Goal: Task Accomplishment & Management: Manage account settings

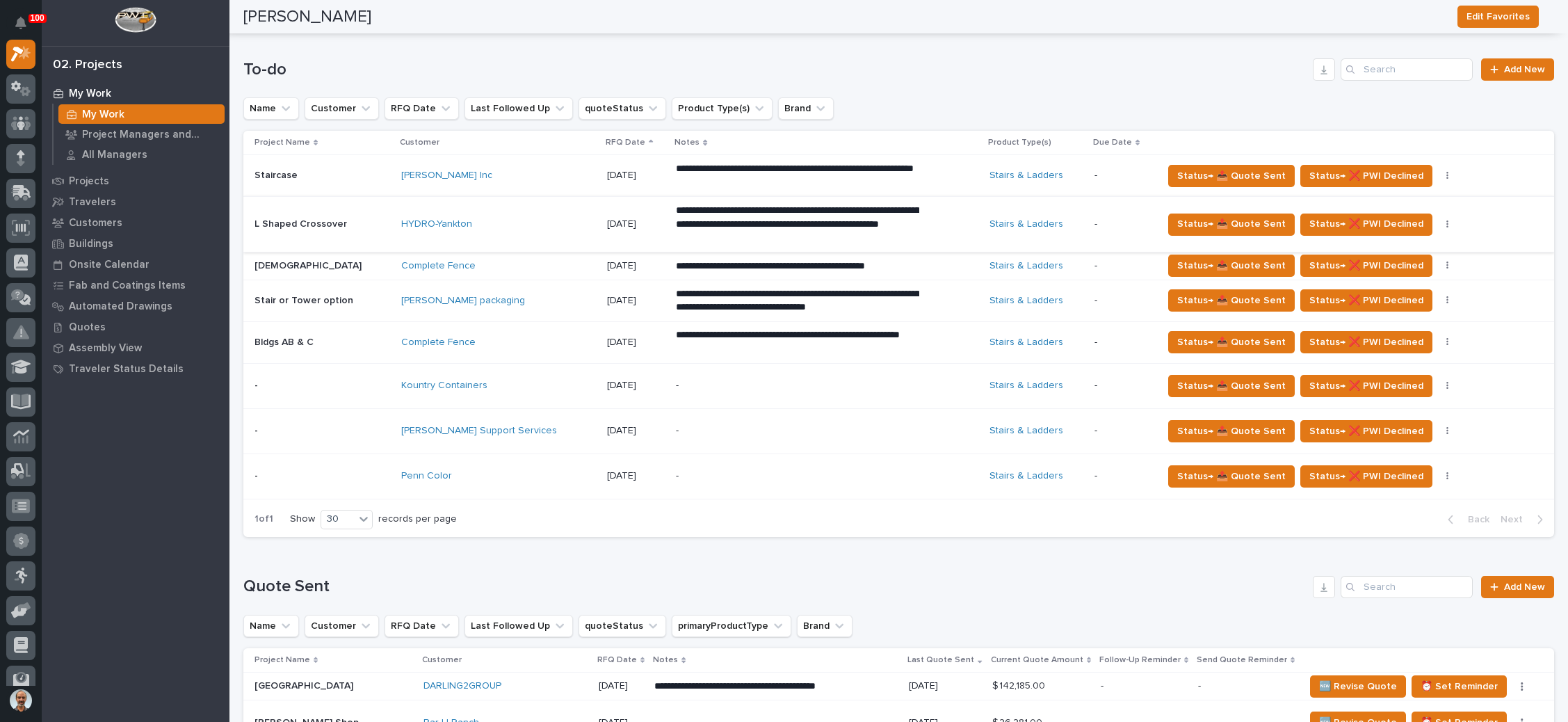
scroll to position [521, 0]
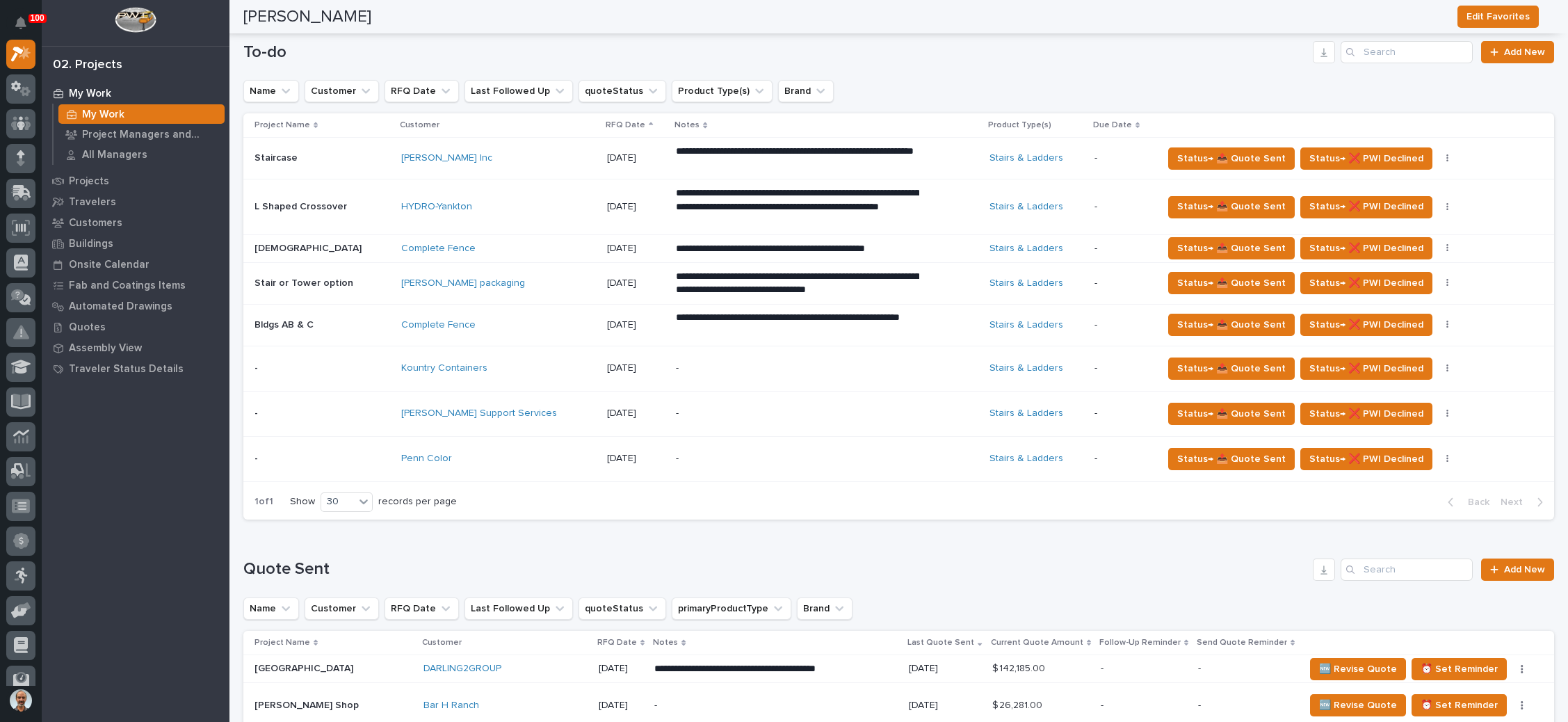
click at [676, 407] on p "-" at bounding box center [797, 413] width 244 height 12
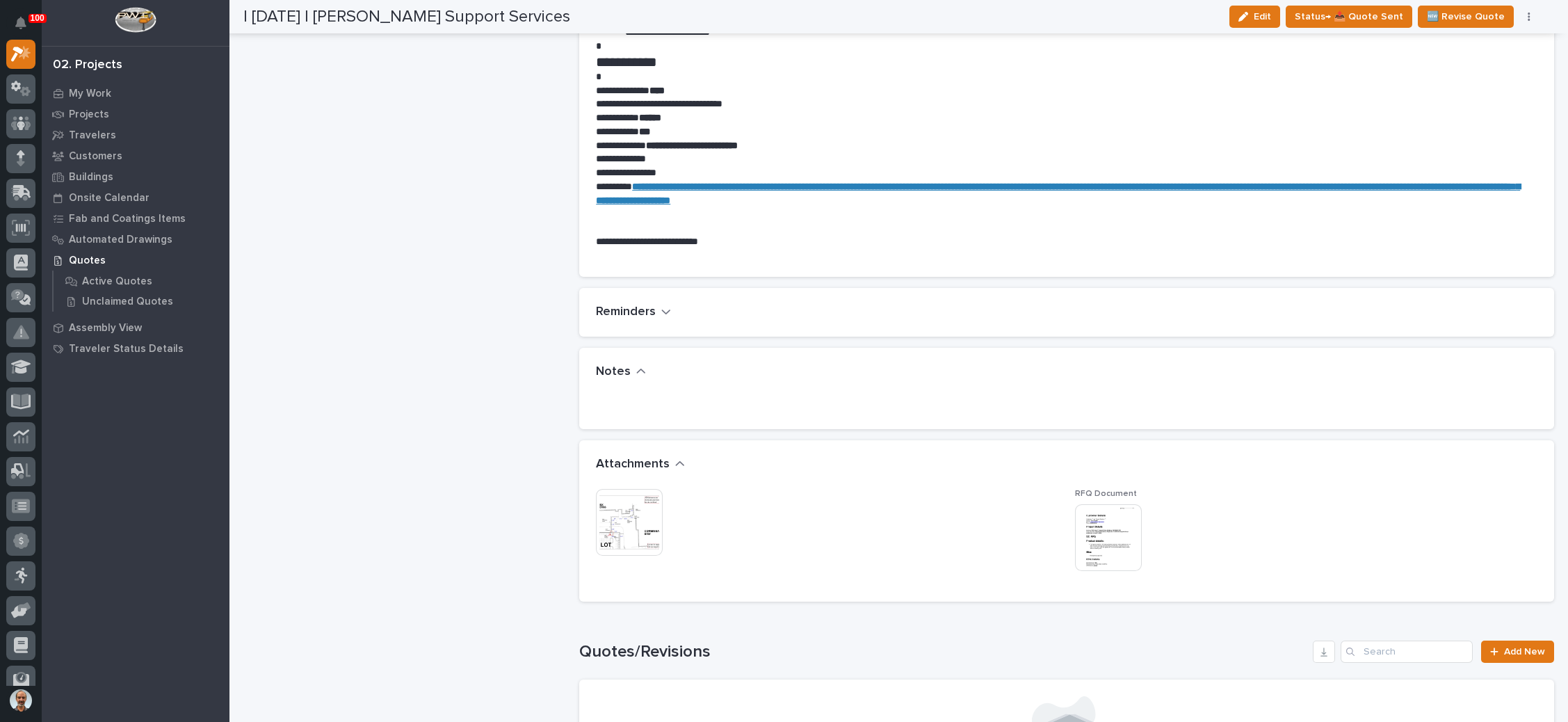
scroll to position [730, 0]
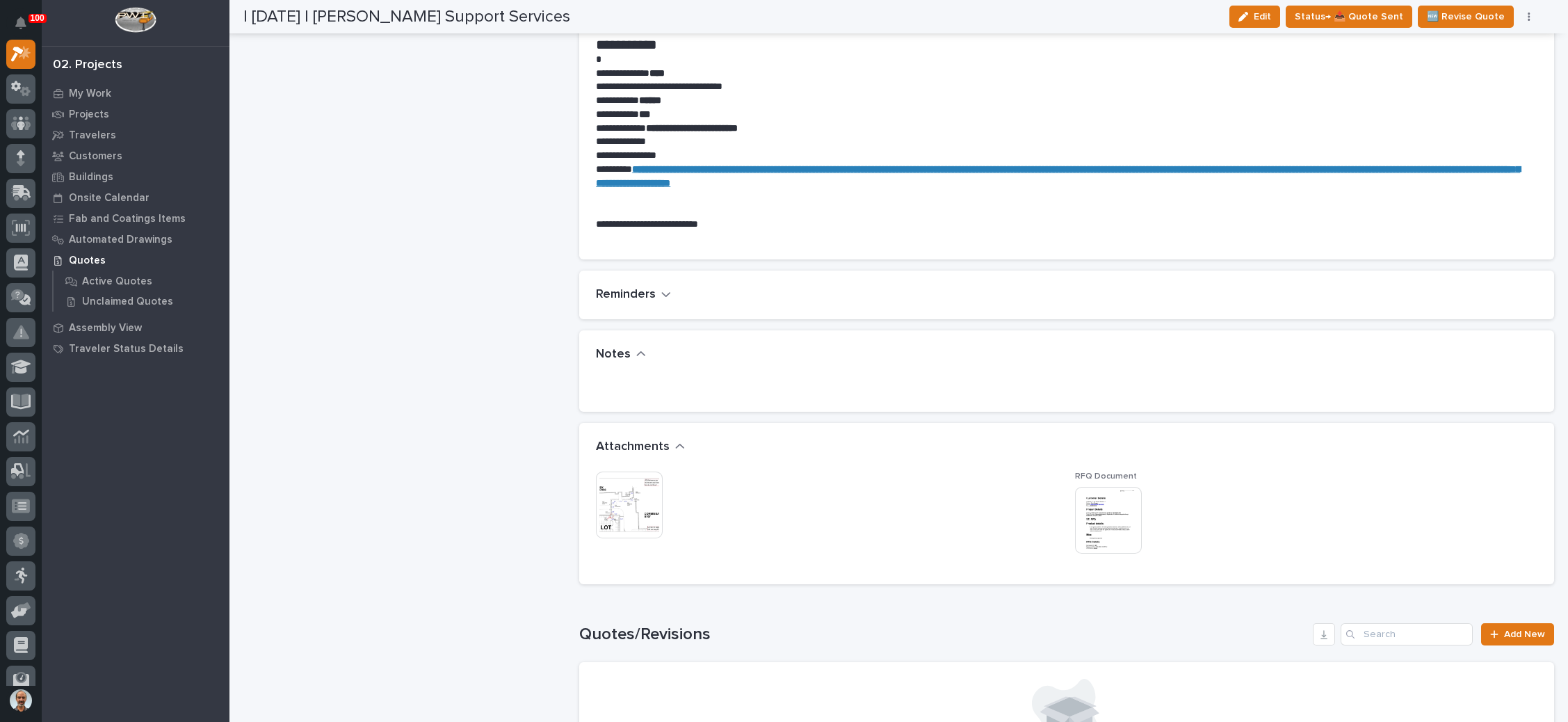
click at [598, 493] on img at bounding box center [629, 505] width 67 height 67
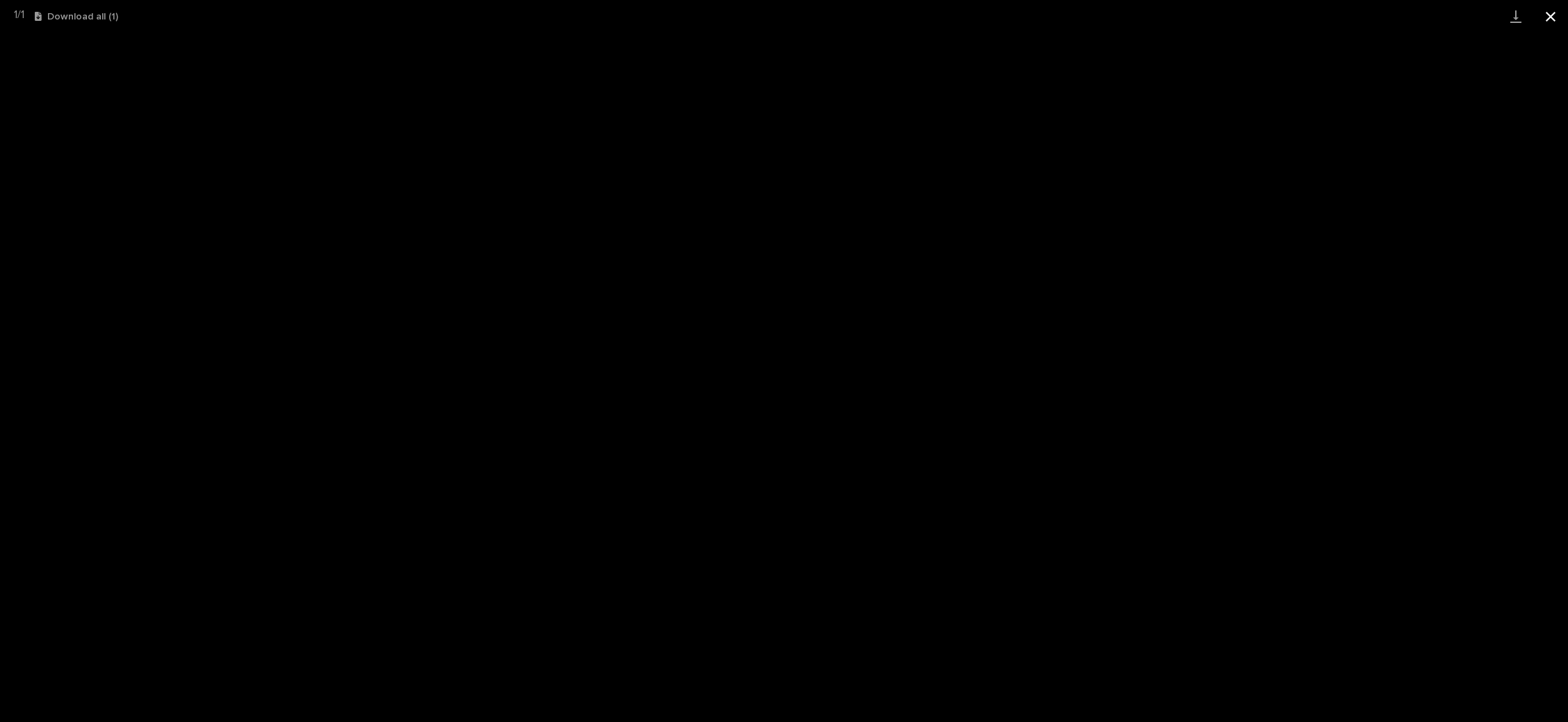
click at [1543, 15] on button "Close gallery" at bounding box center [1551, 17] width 35 height 33
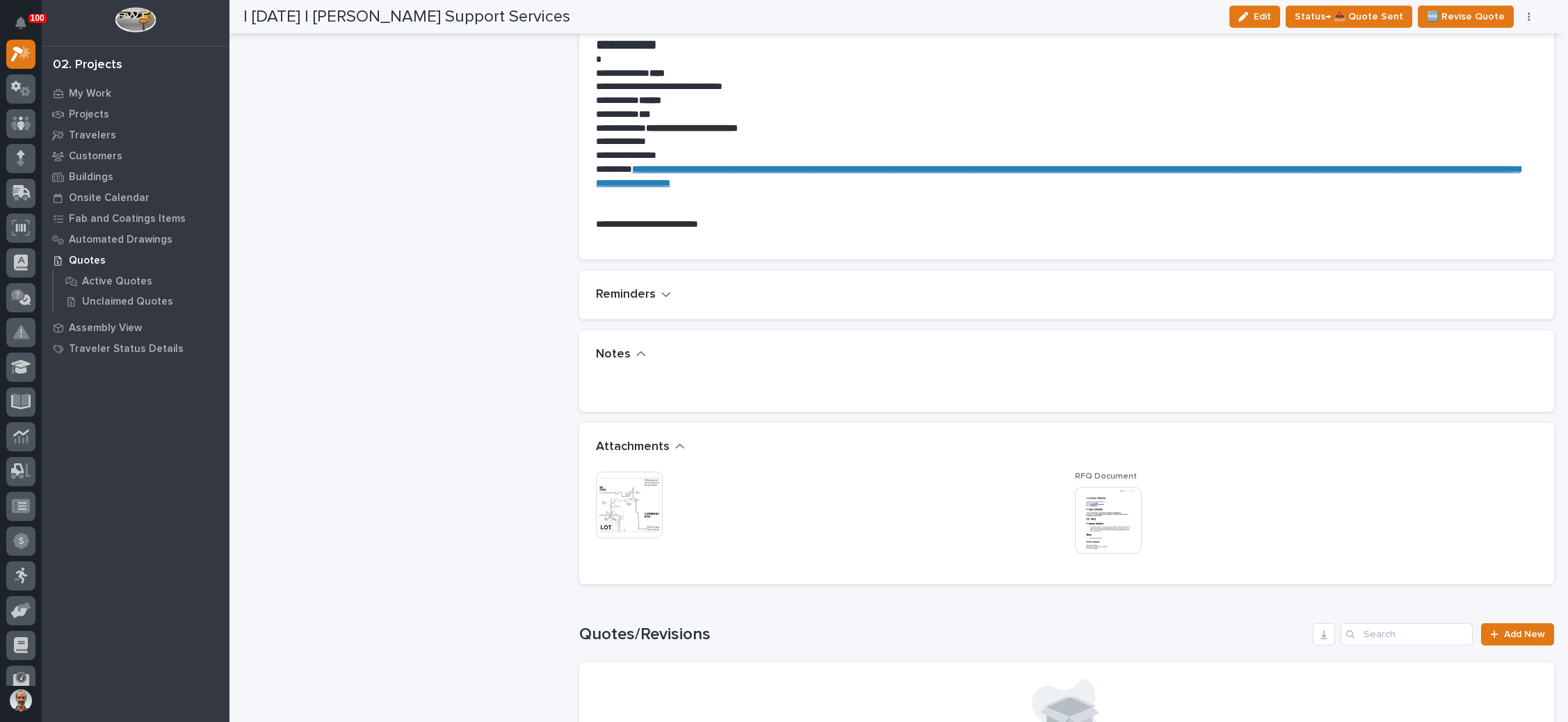
click at [1093, 526] on img at bounding box center [1108, 520] width 67 height 67
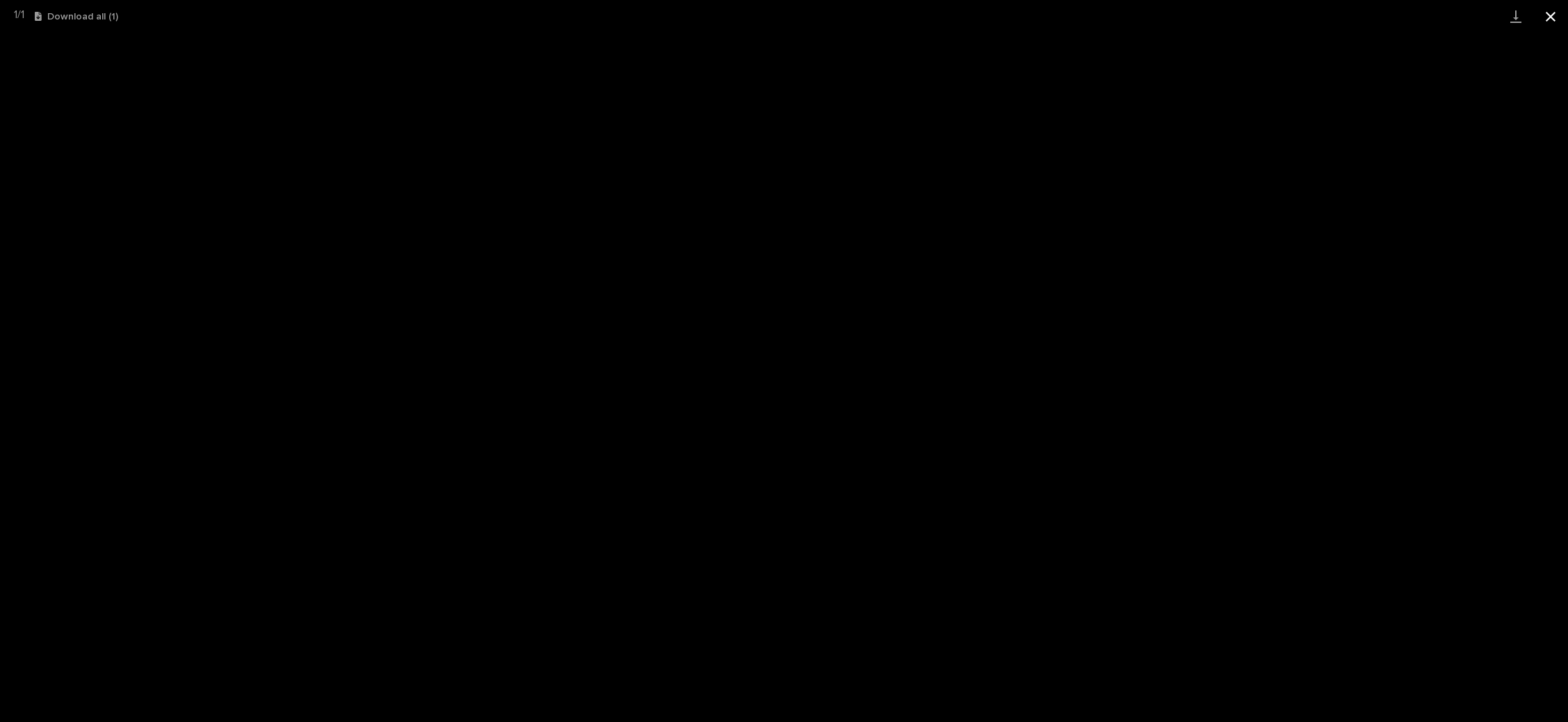
click at [1547, 16] on button "Close gallery" at bounding box center [1551, 17] width 35 height 33
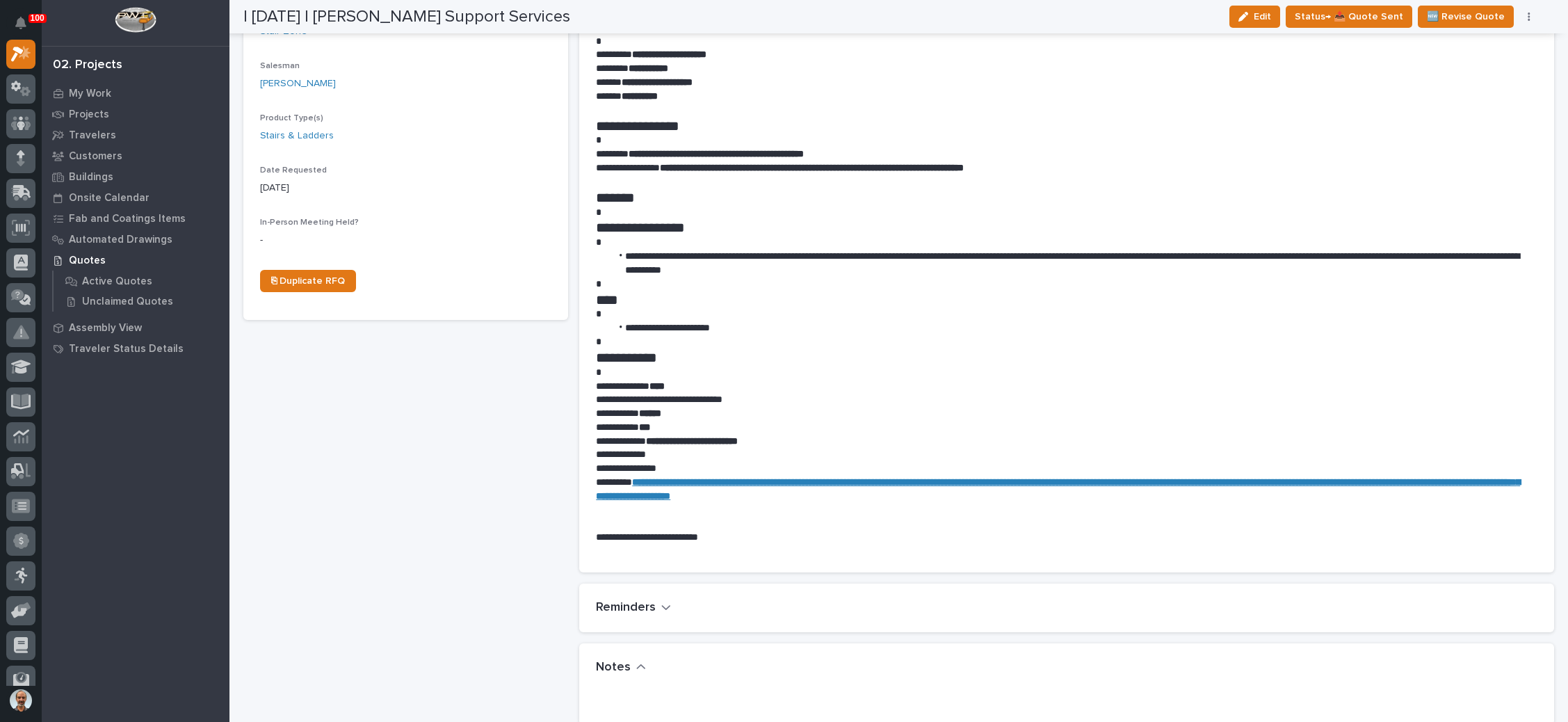
scroll to position [0, 0]
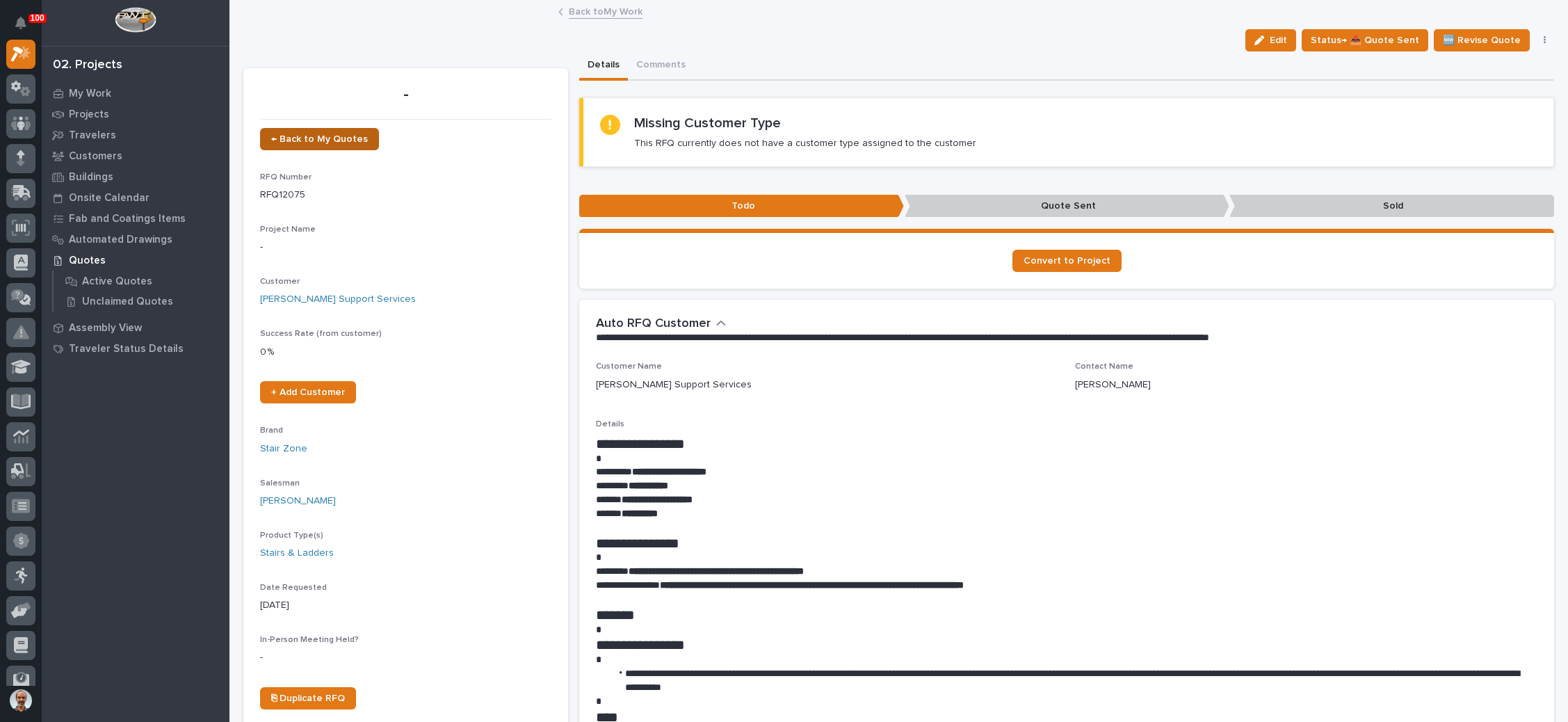
click at [347, 135] on span "← Back to My Quotes" at bounding box center [319, 139] width 97 height 10
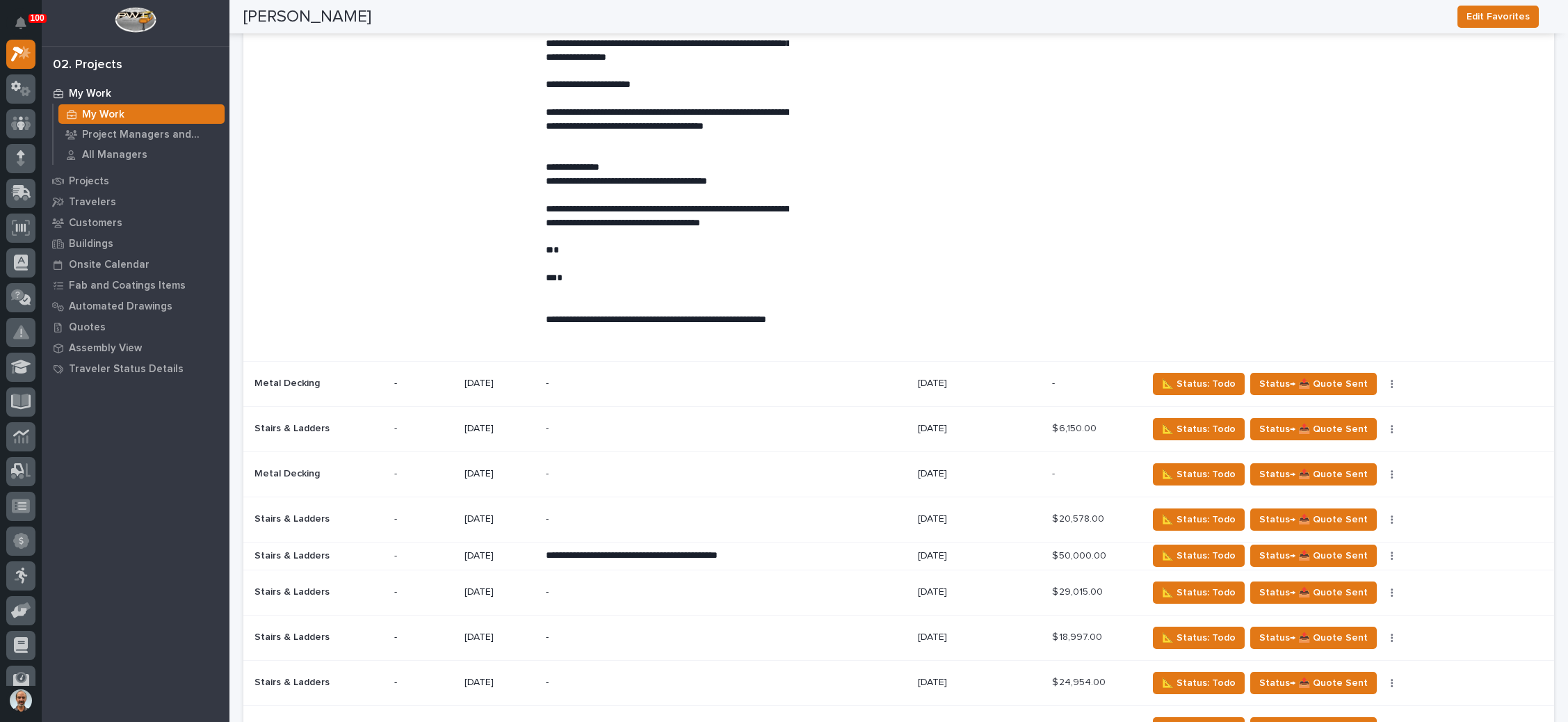
scroll to position [594, 0]
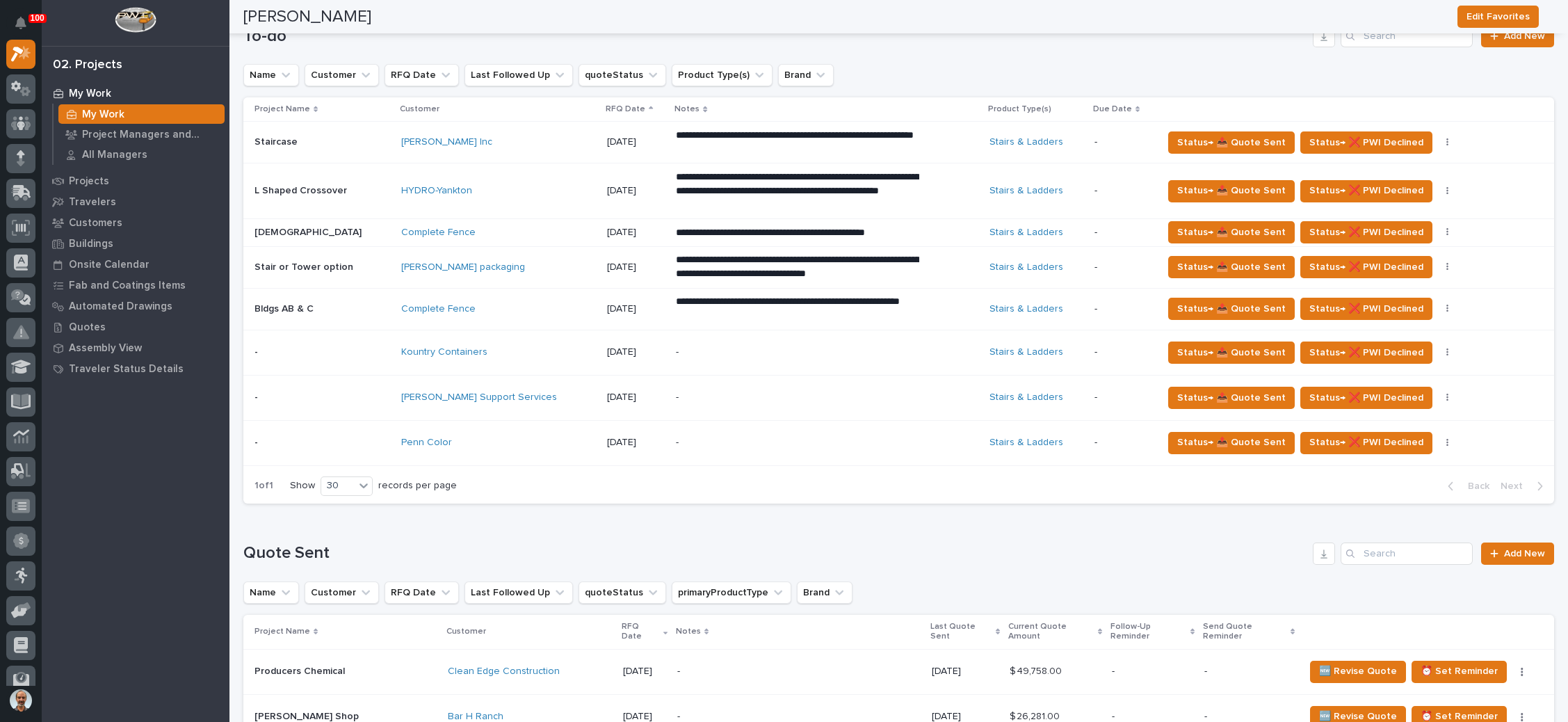
click at [687, 302] on p "**********" at bounding box center [797, 309] width 244 height 28
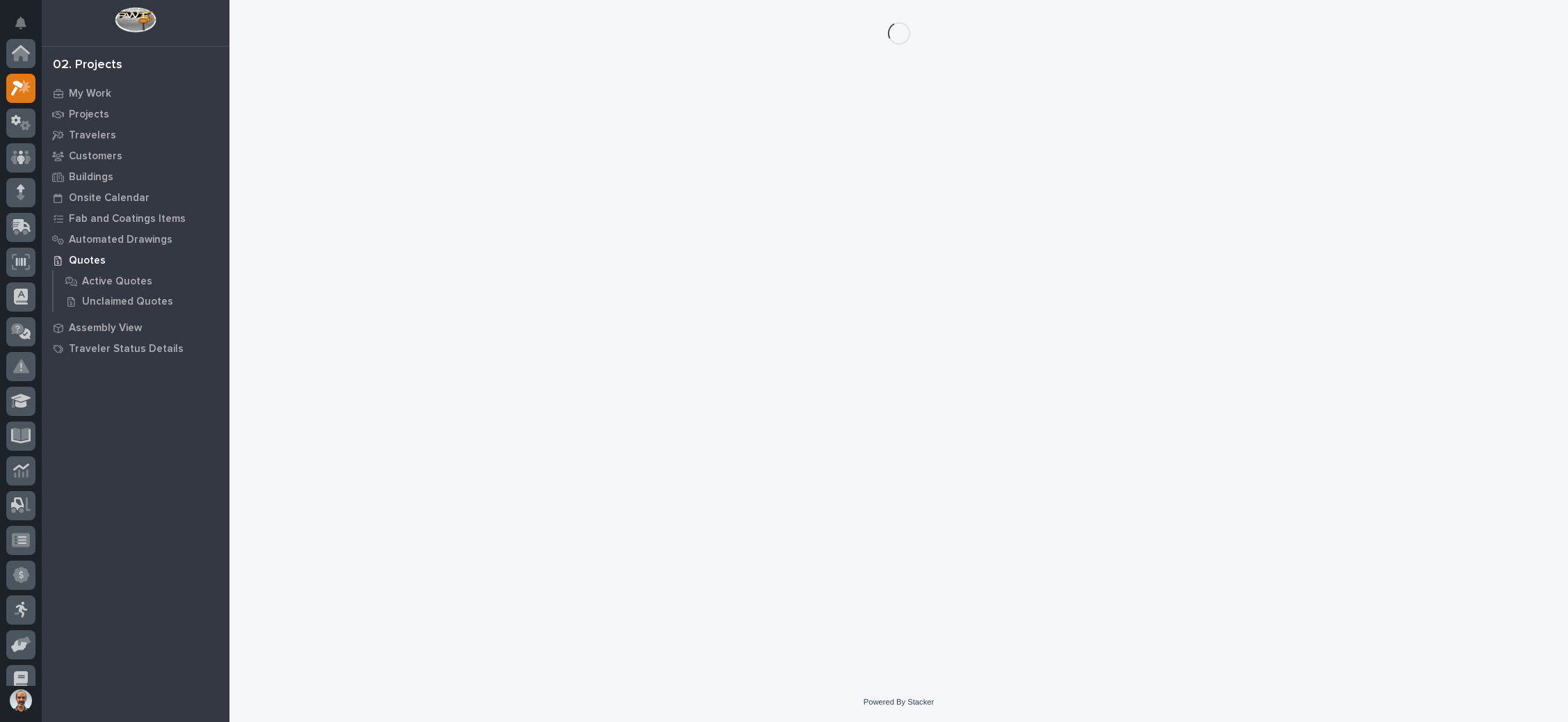
scroll to position [34, 0]
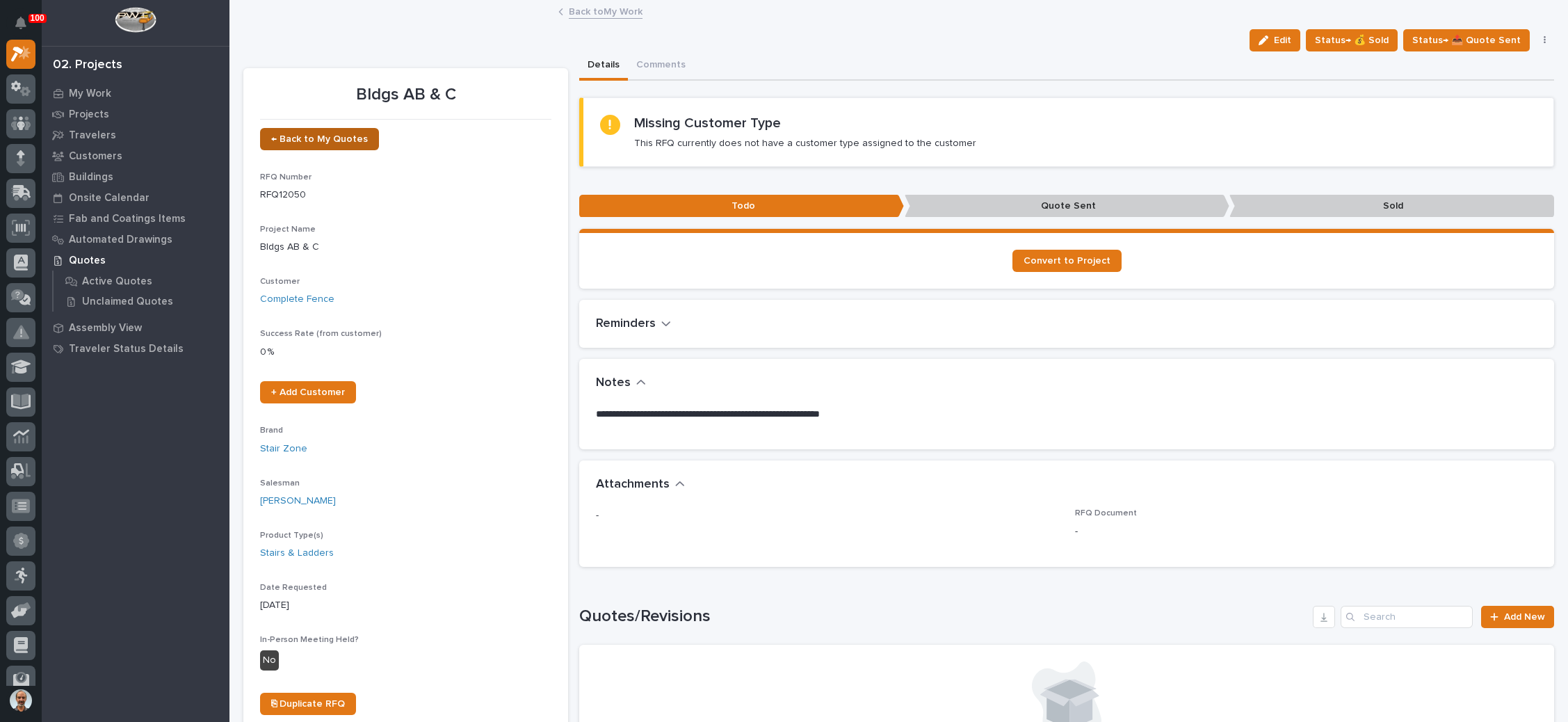
click at [355, 132] on link "← Back to My Quotes" at bounding box center [319, 139] width 119 height 22
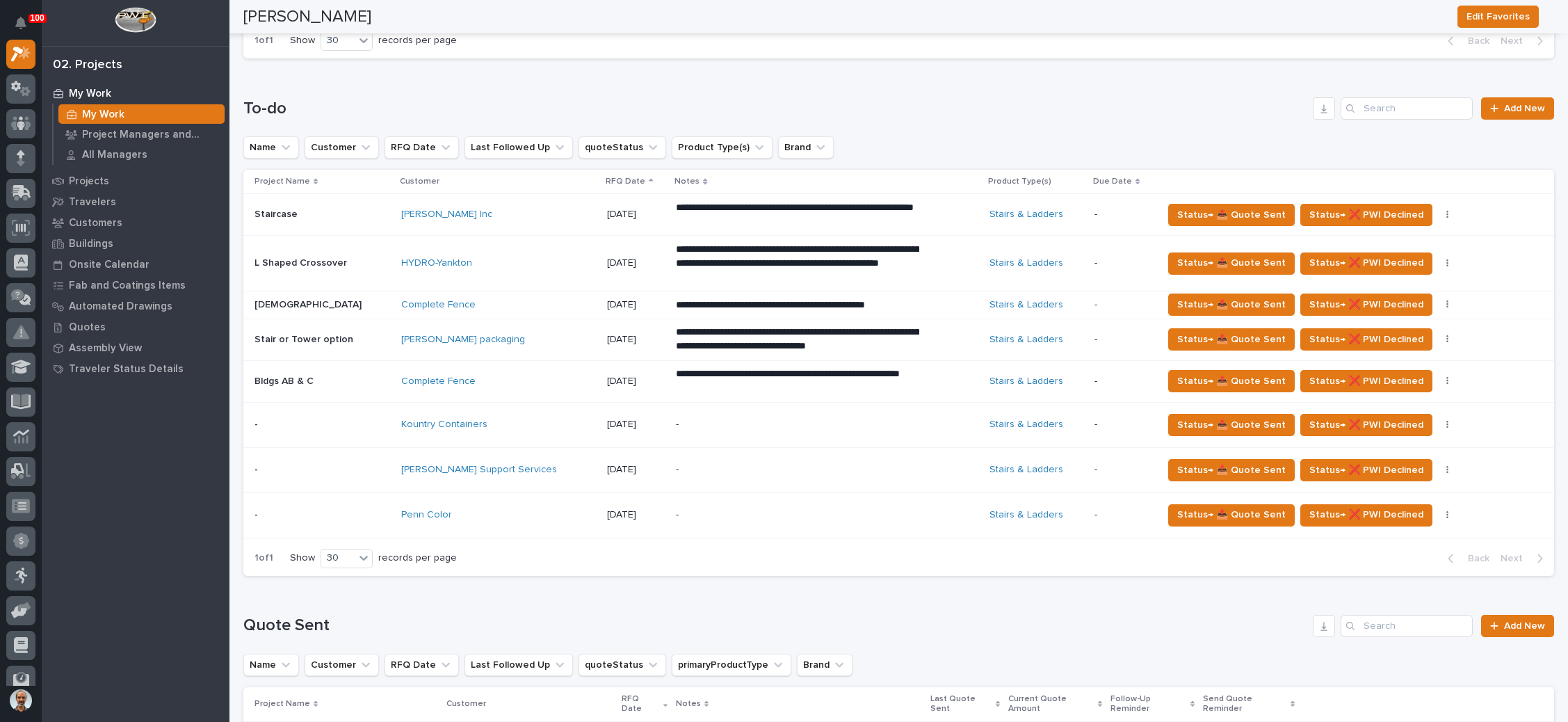
scroll to position [626, 0]
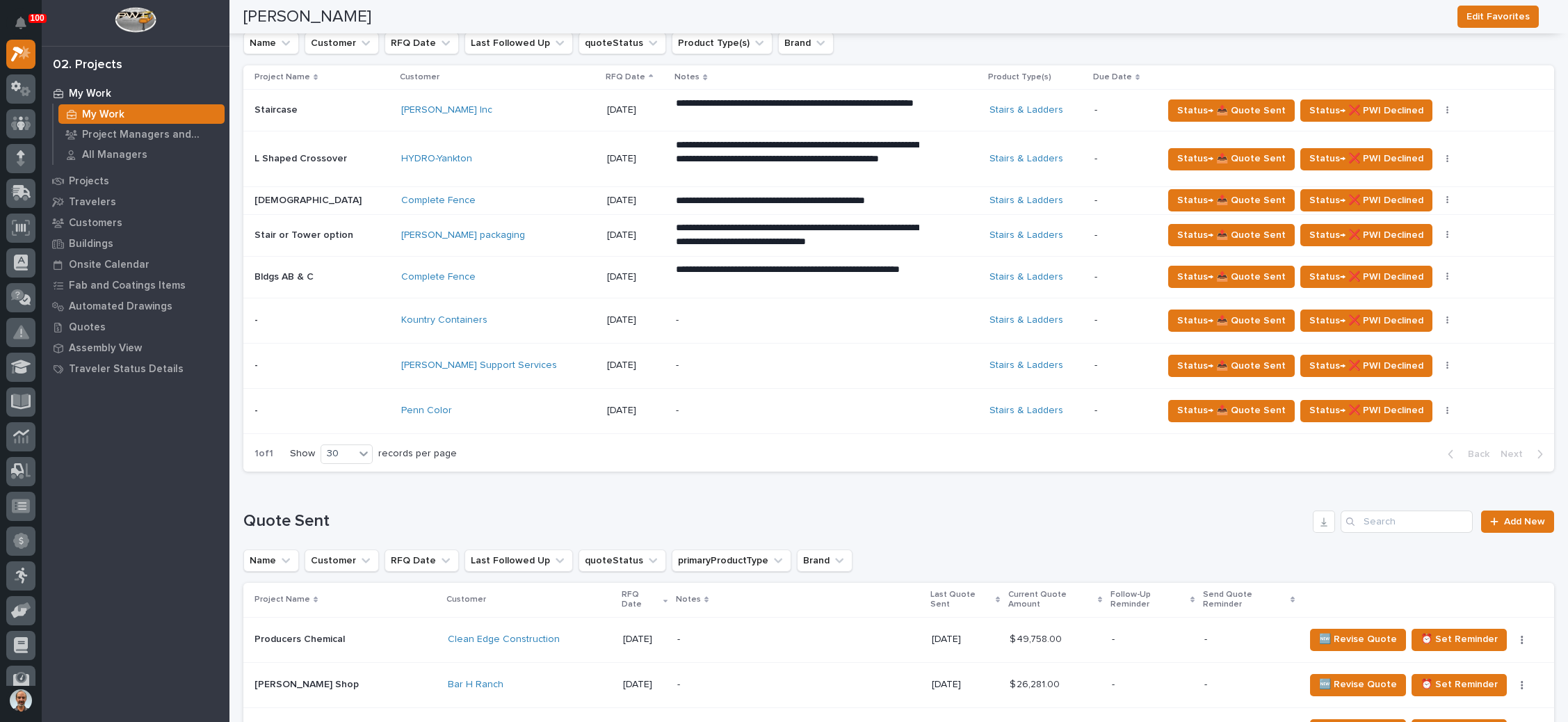
click at [876, 405] on div "-" at bounding box center [827, 410] width 303 height 42
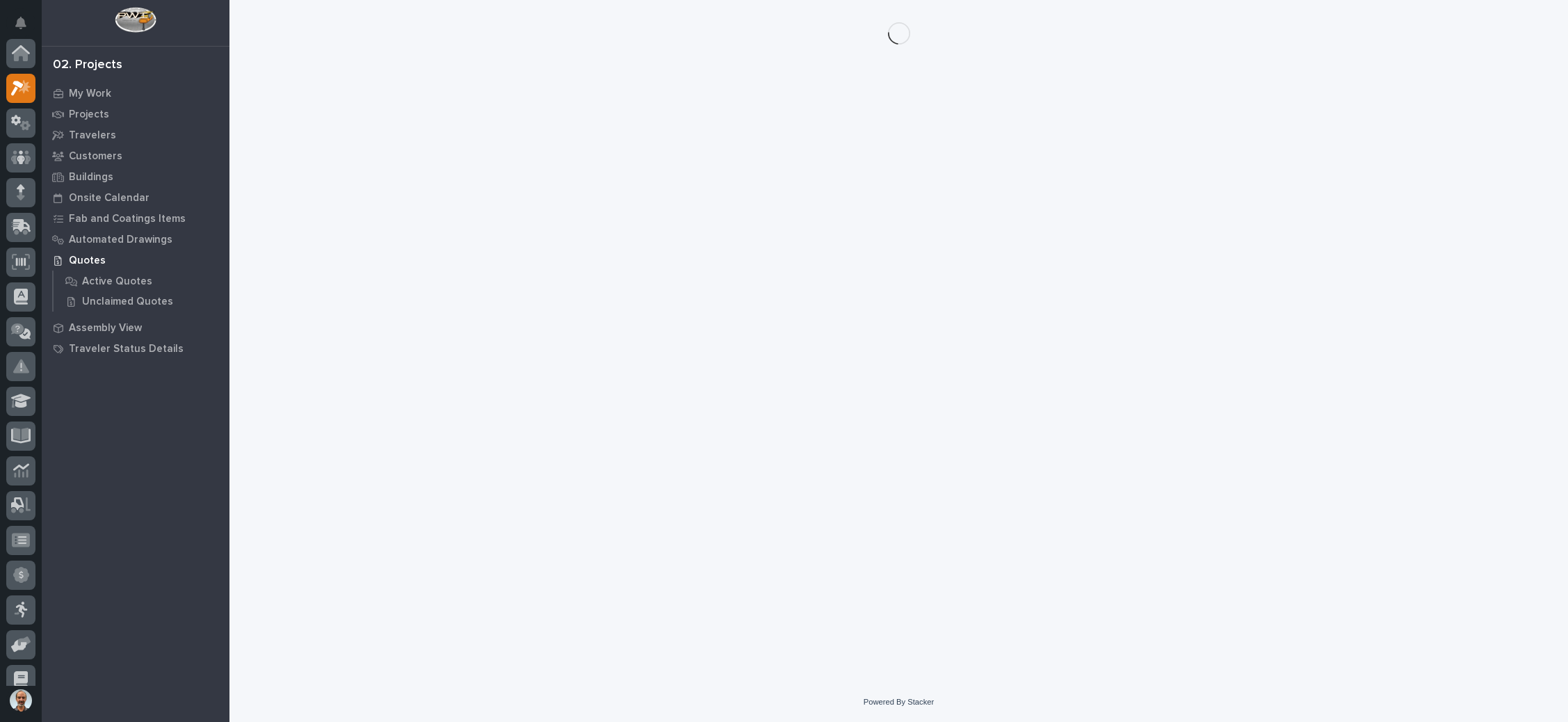
scroll to position [34, 0]
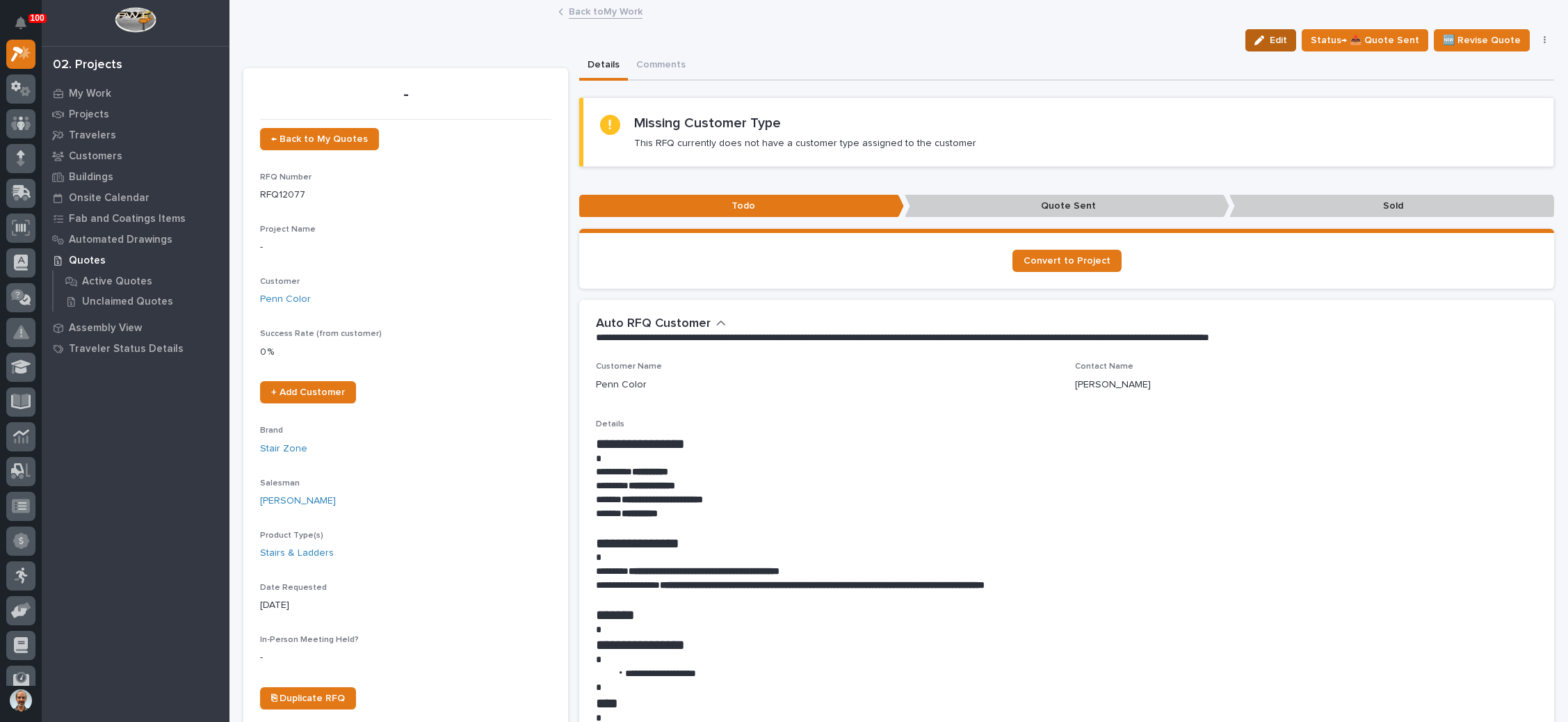
click at [1274, 45] on span "Edit" at bounding box center [1278, 40] width 17 height 13
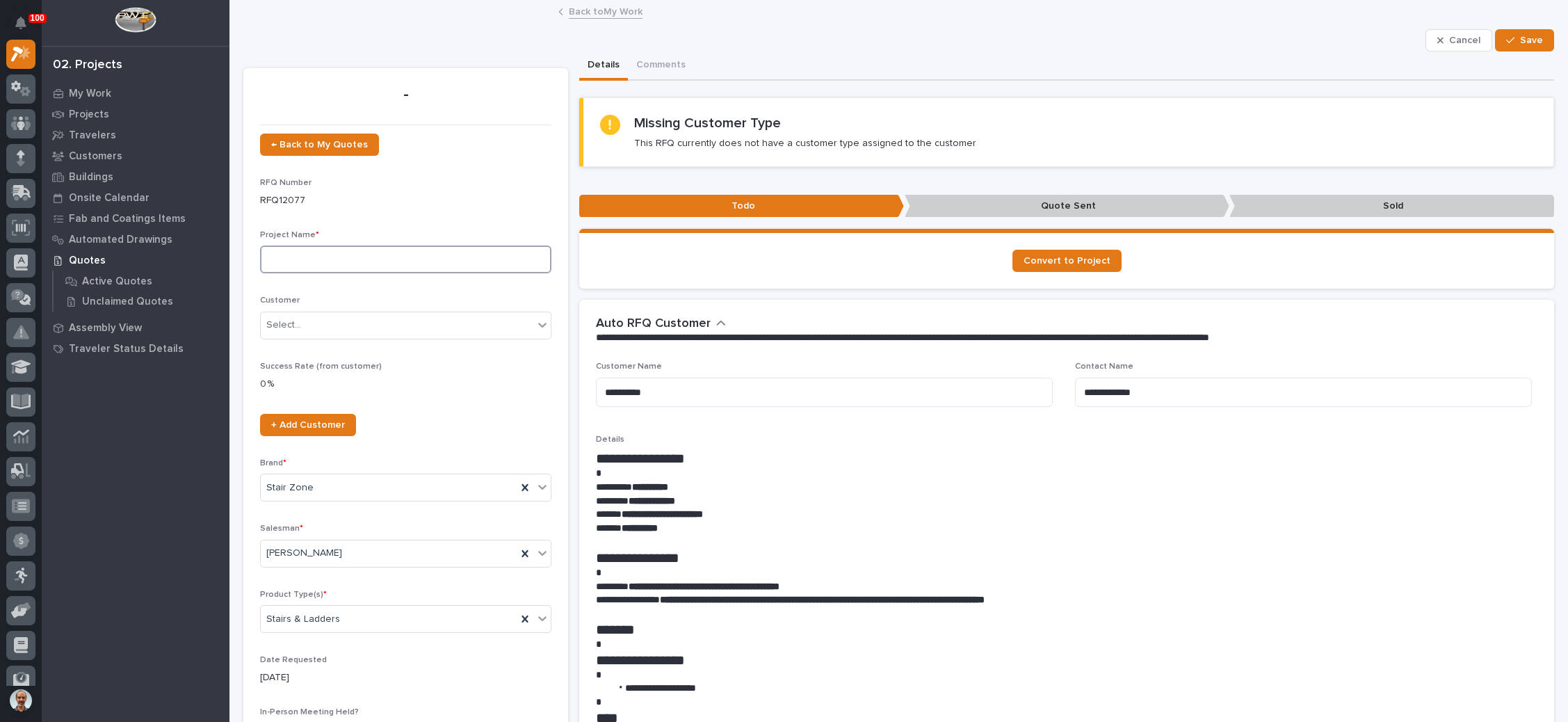
click at [382, 261] on input at bounding box center [406, 259] width 292 height 28
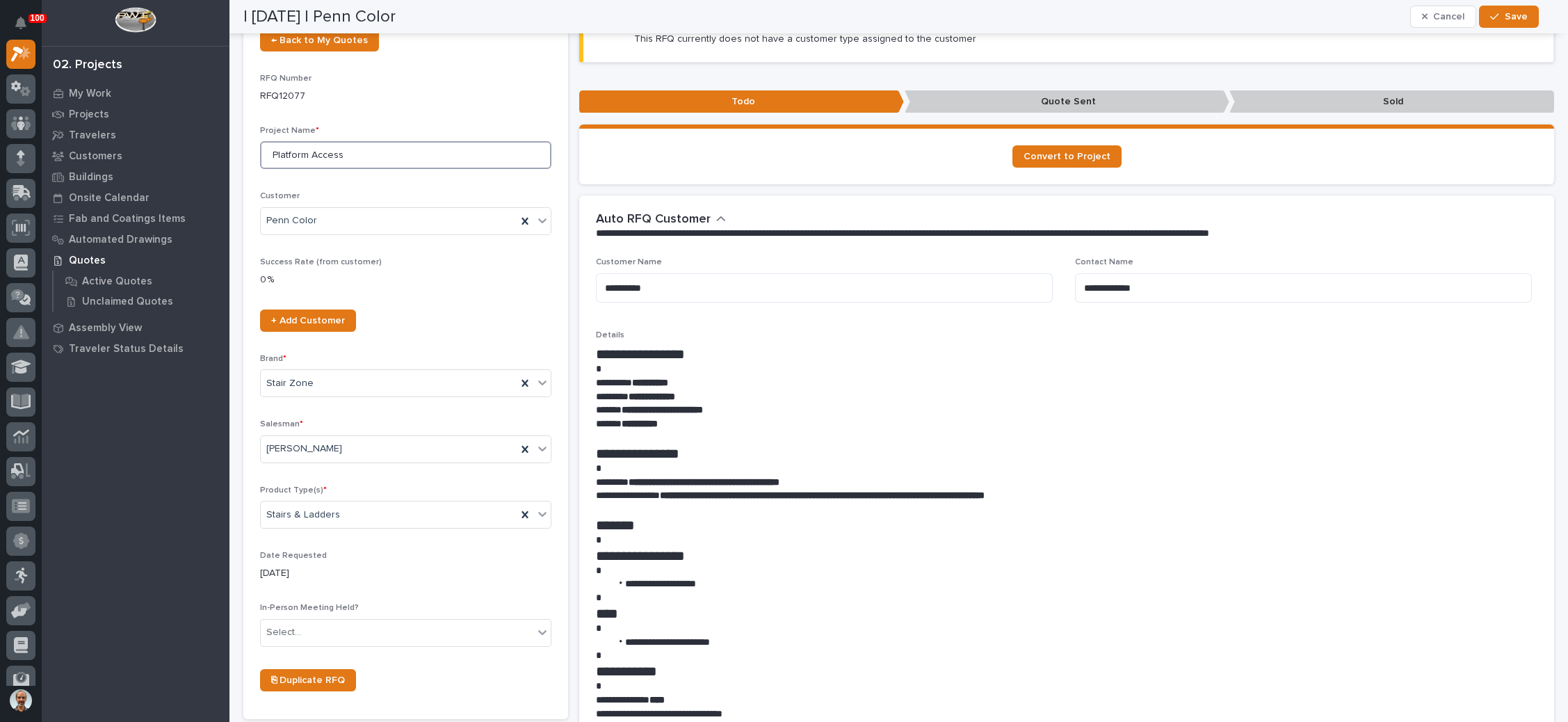
scroll to position [0, 0]
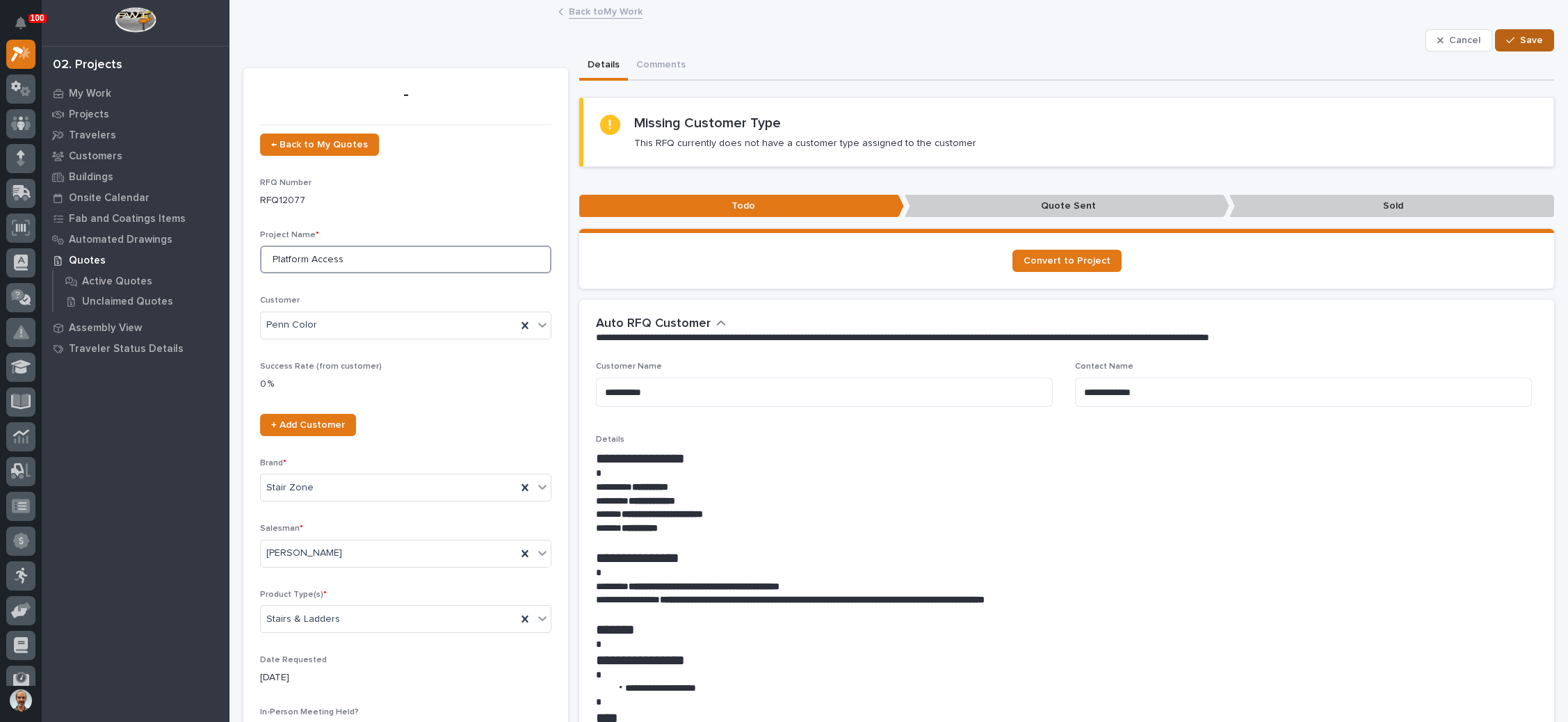
type input "Platform Access"
drag, startPoint x: 1505, startPoint y: 40, endPoint x: 1477, endPoint y: 45, distance: 28.4
click at [1520, 39] on span "Save" at bounding box center [1531, 40] width 23 height 13
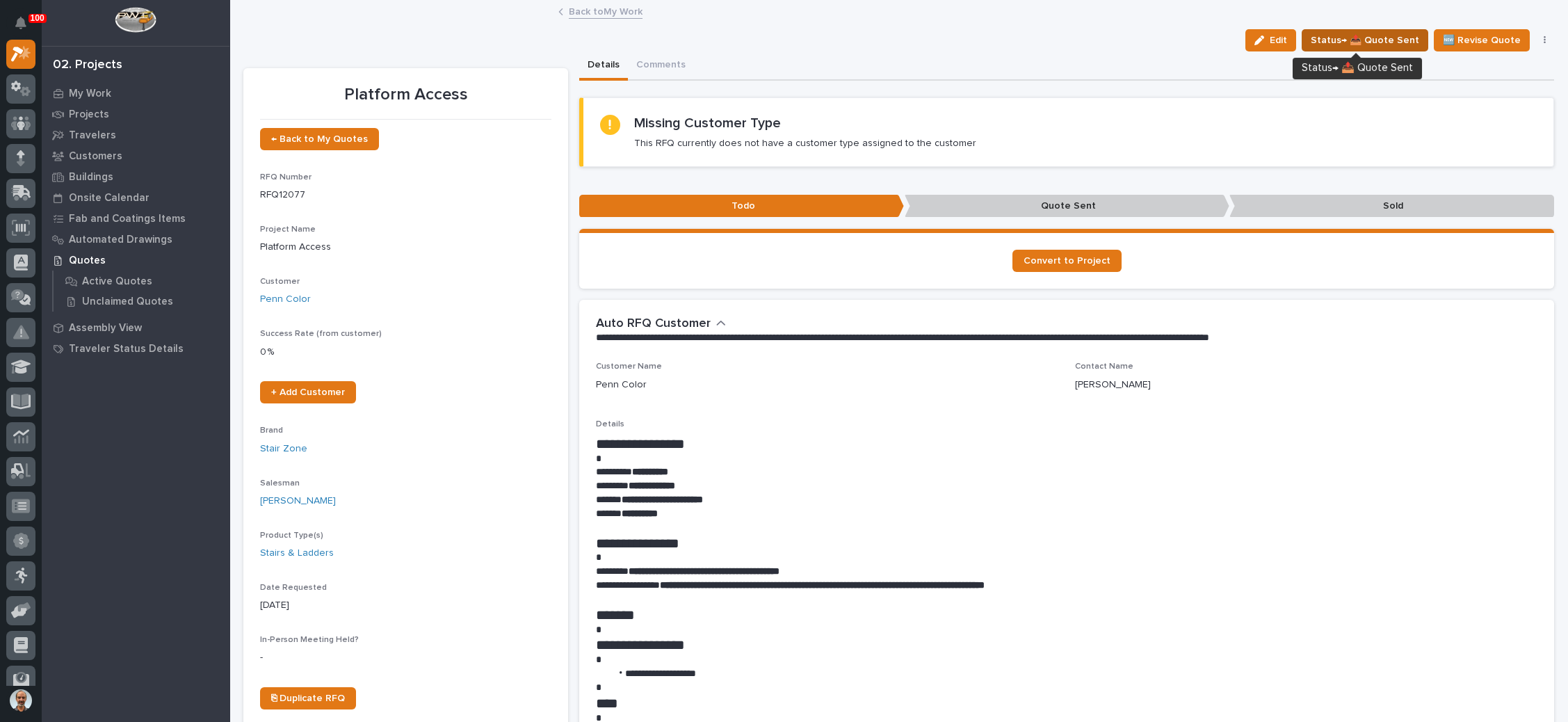
click at [1394, 30] on button "Status→ 📤 Quote Sent" at bounding box center [1365, 40] width 127 height 22
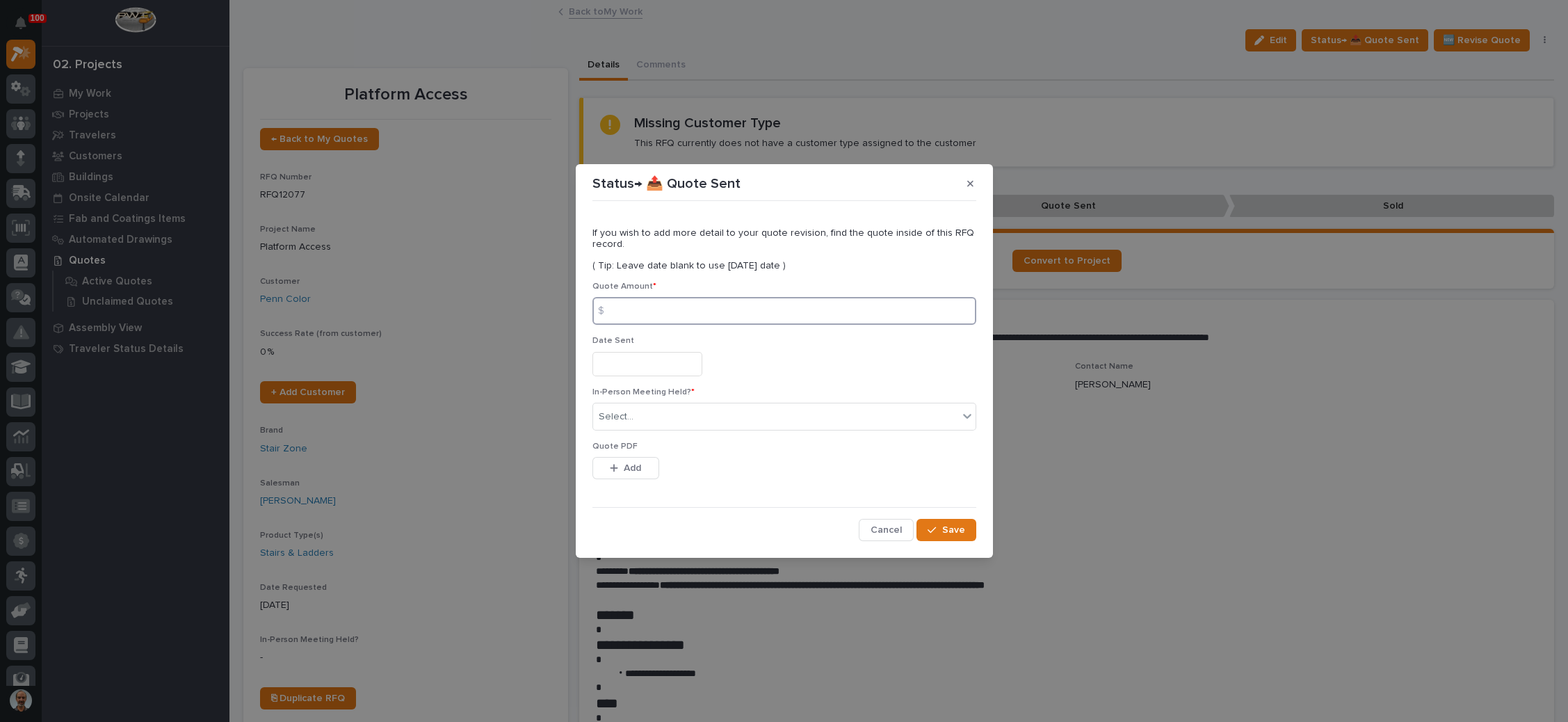
click at [715, 308] on input at bounding box center [784, 311] width 383 height 28
click at [735, 308] on input at bounding box center [784, 311] width 383 height 28
type input "2838"
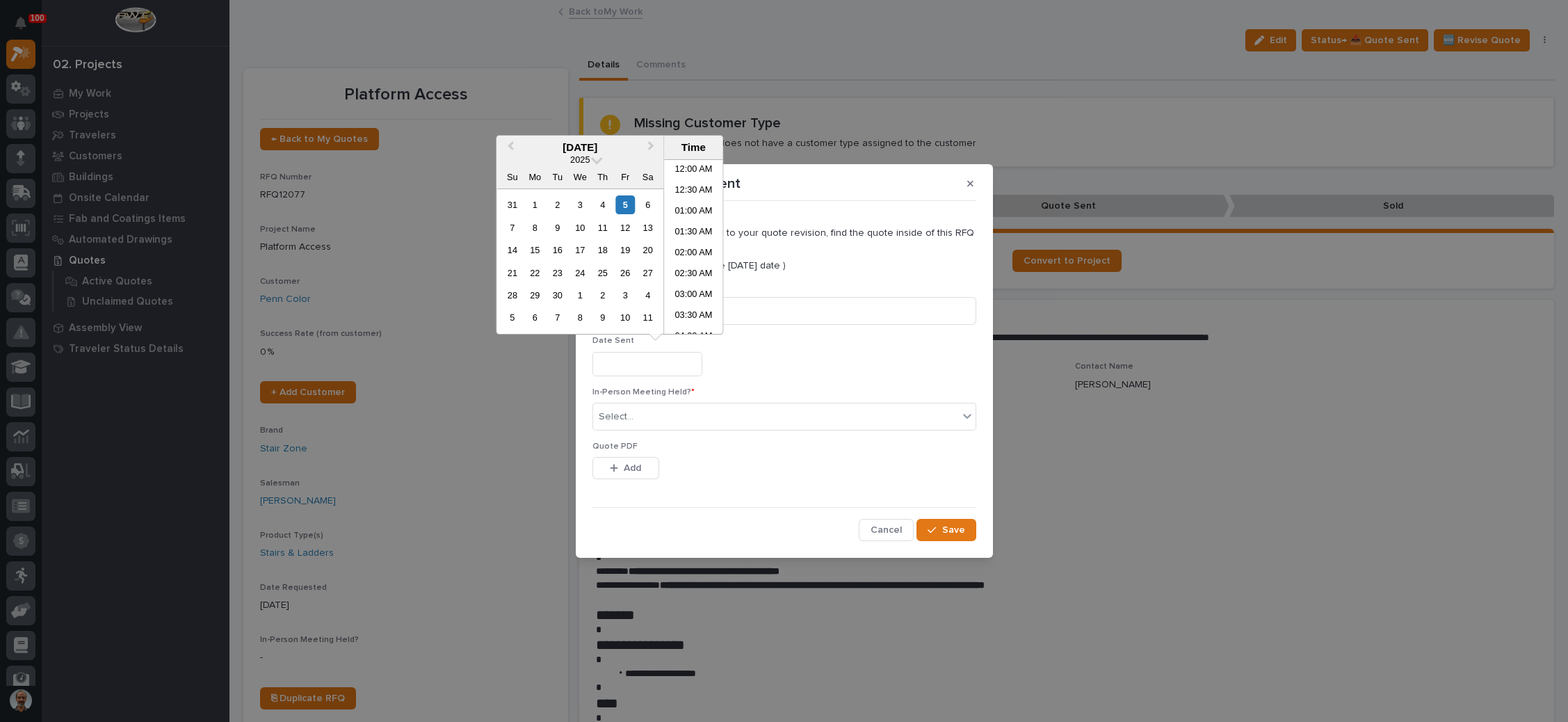
click at [658, 361] on input "text" at bounding box center [647, 364] width 109 height 24
drag, startPoint x: 629, startPoint y: 204, endPoint x: 612, endPoint y: 241, distance: 40.7
click at [628, 203] on div "5" at bounding box center [625, 204] width 18 height 18
type input "**********"
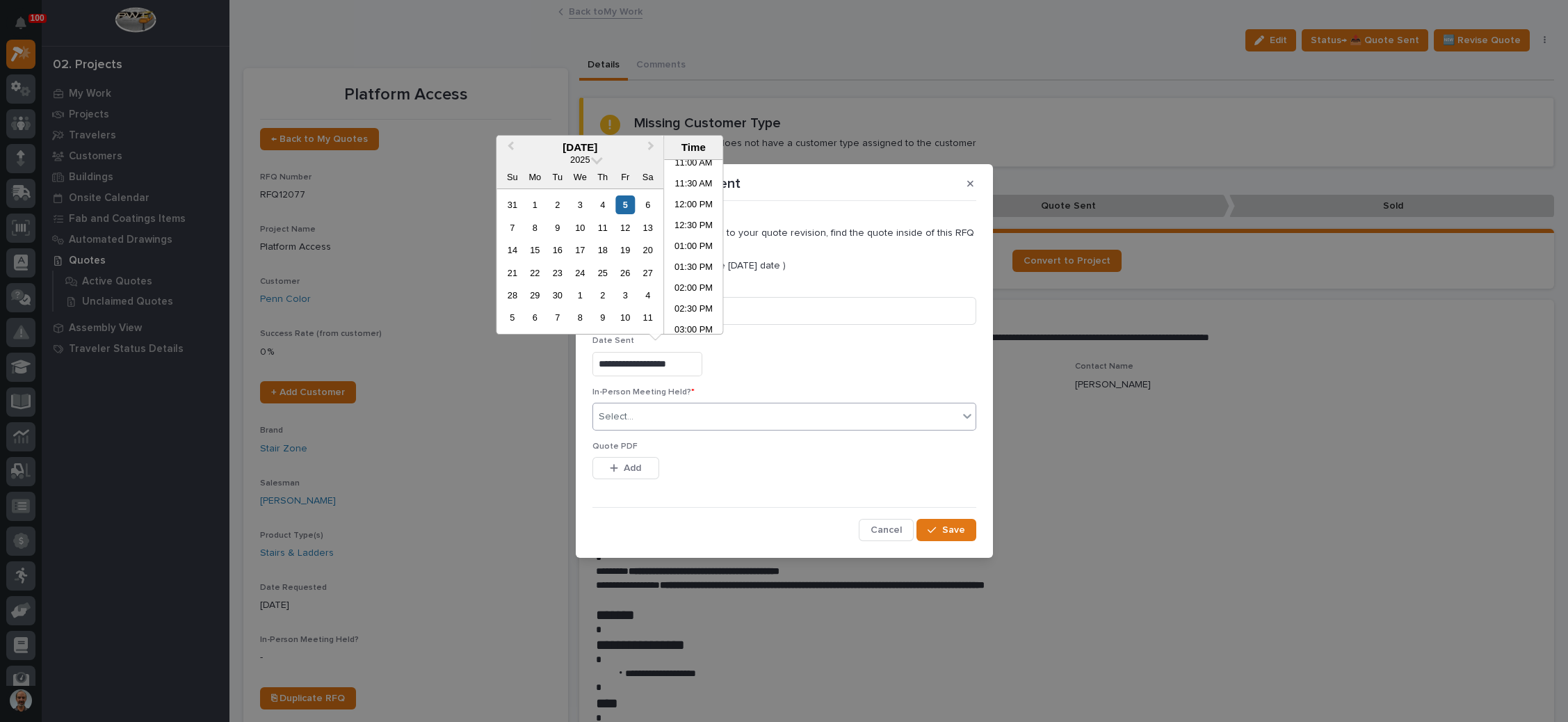
drag, startPoint x: 668, startPoint y: 418, endPoint x: 668, endPoint y: 430, distance: 12.0
click at [668, 423] on div "Select..." at bounding box center [775, 417] width 365 height 23
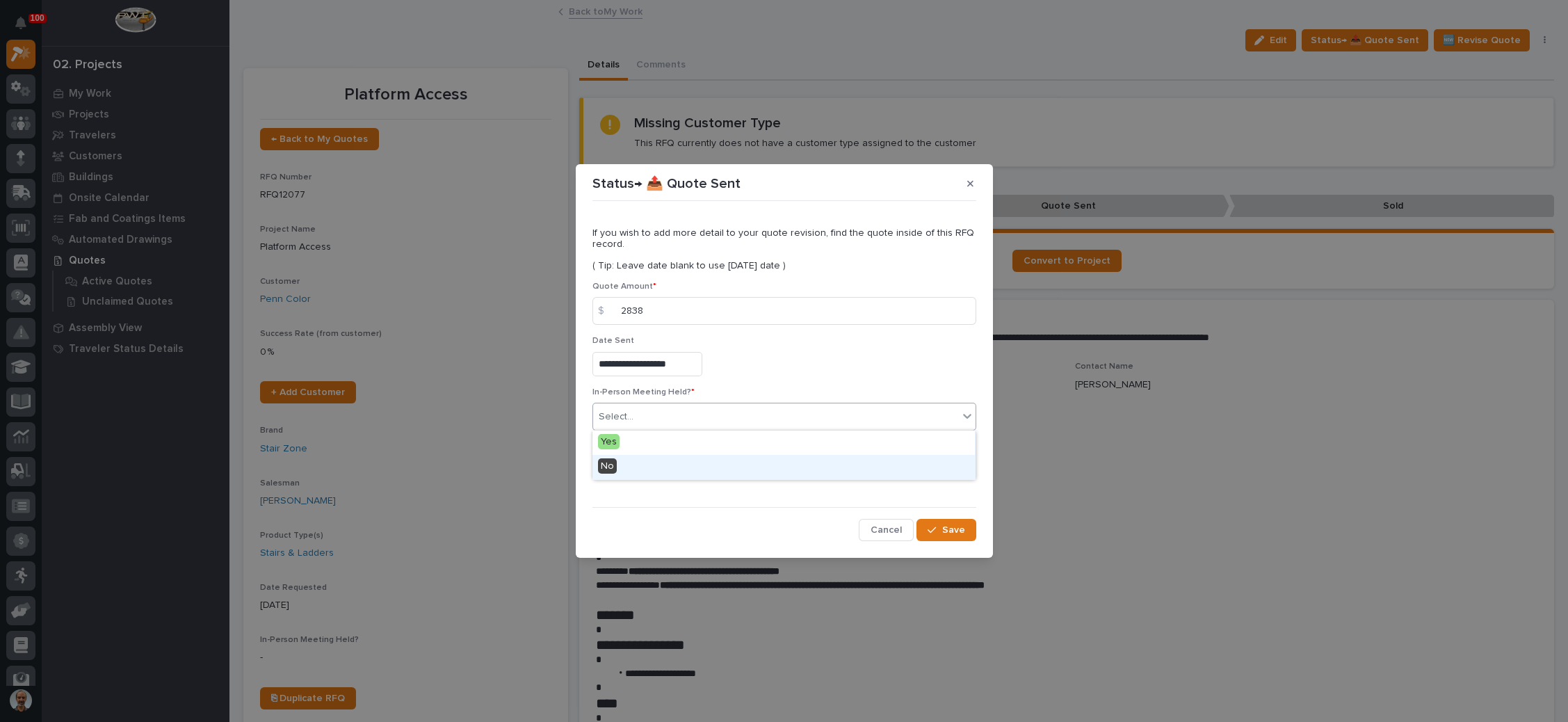
click at [662, 469] on div "No" at bounding box center [784, 467] width 383 height 24
drag, startPoint x: 634, startPoint y: 468, endPoint x: 742, endPoint y: 458, distance: 108.5
click at [634, 467] on span "Add" at bounding box center [632, 468] width 17 height 13
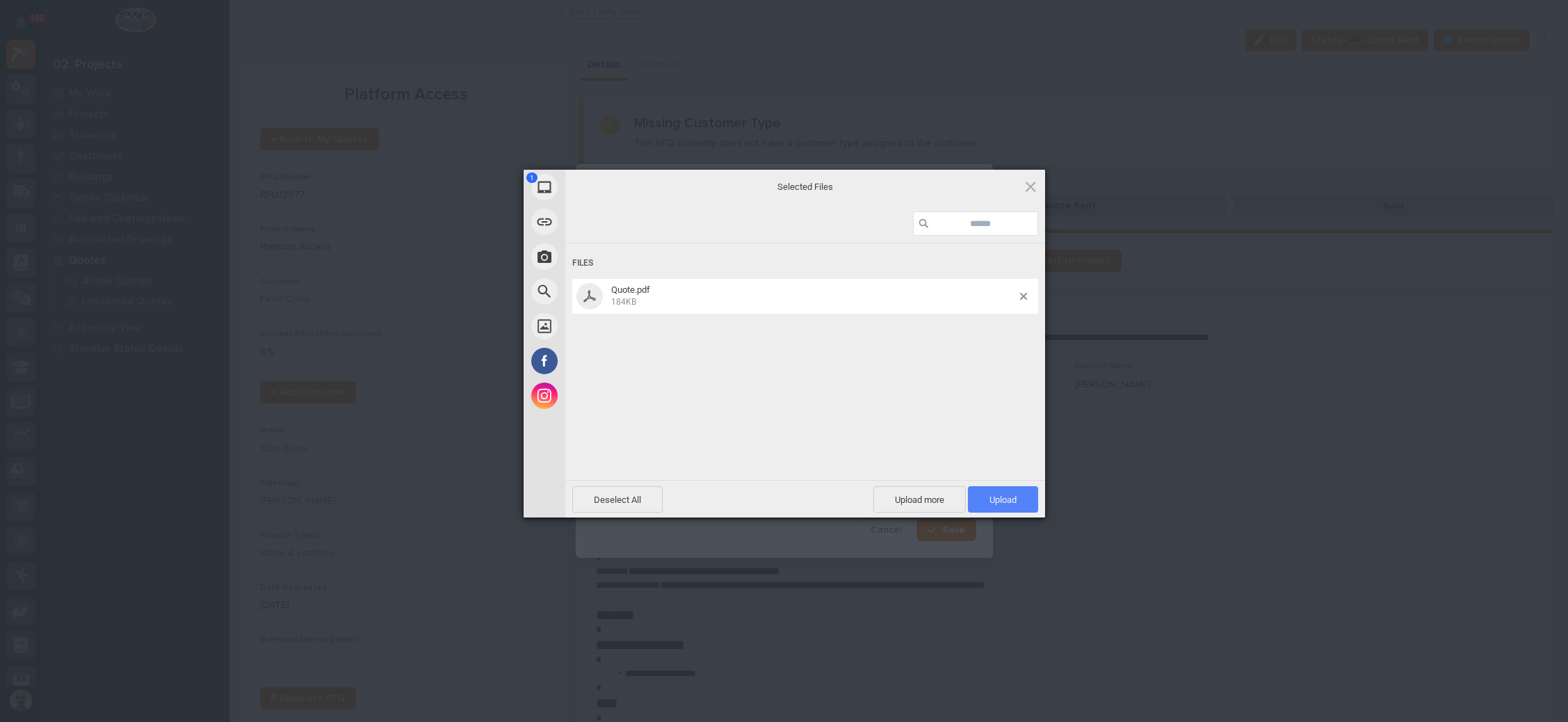
click at [977, 496] on span "Upload 1" at bounding box center [1003, 499] width 70 height 27
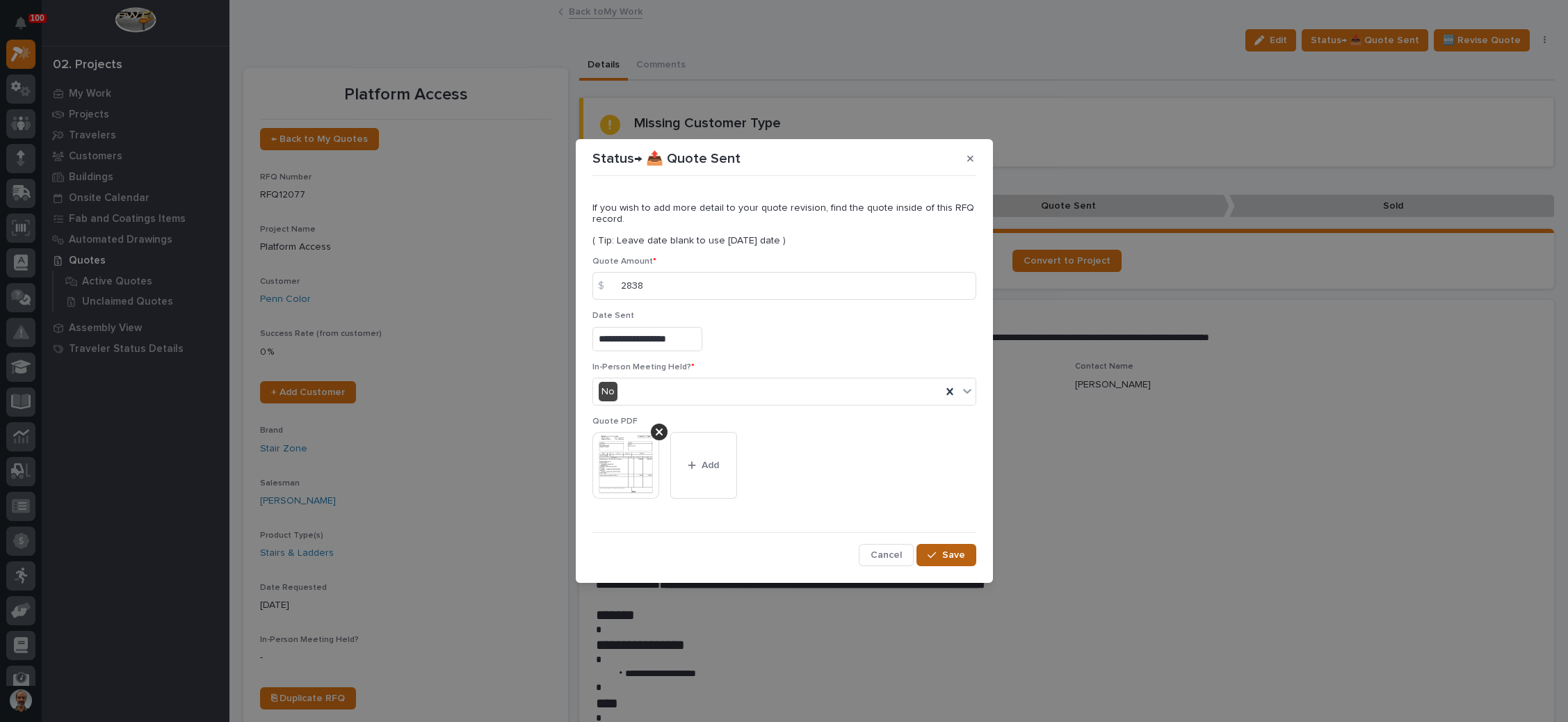
click at [934, 554] on icon "button" at bounding box center [932, 555] width 8 height 10
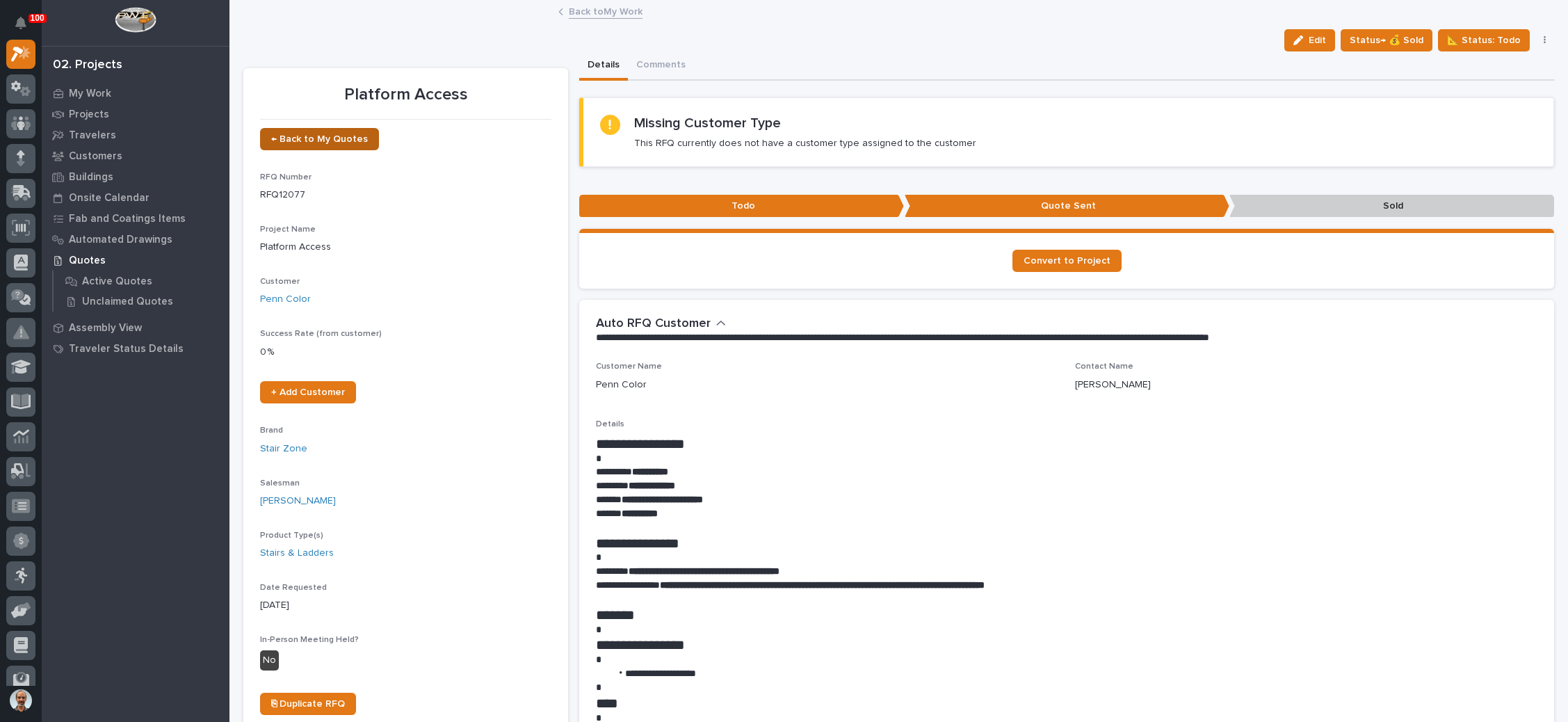
click at [343, 132] on link "← Back to My Quotes" at bounding box center [319, 139] width 119 height 22
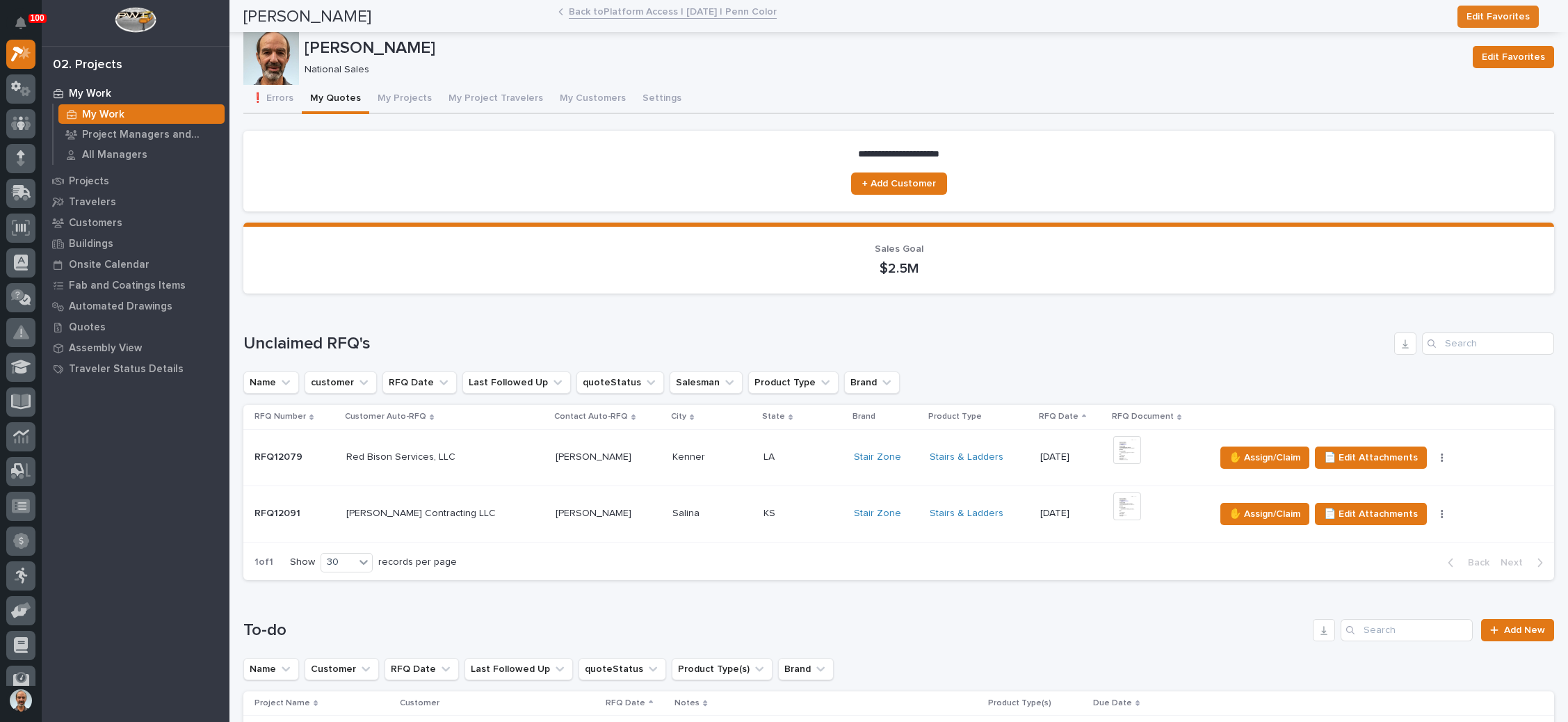
scroll to position [626, 0]
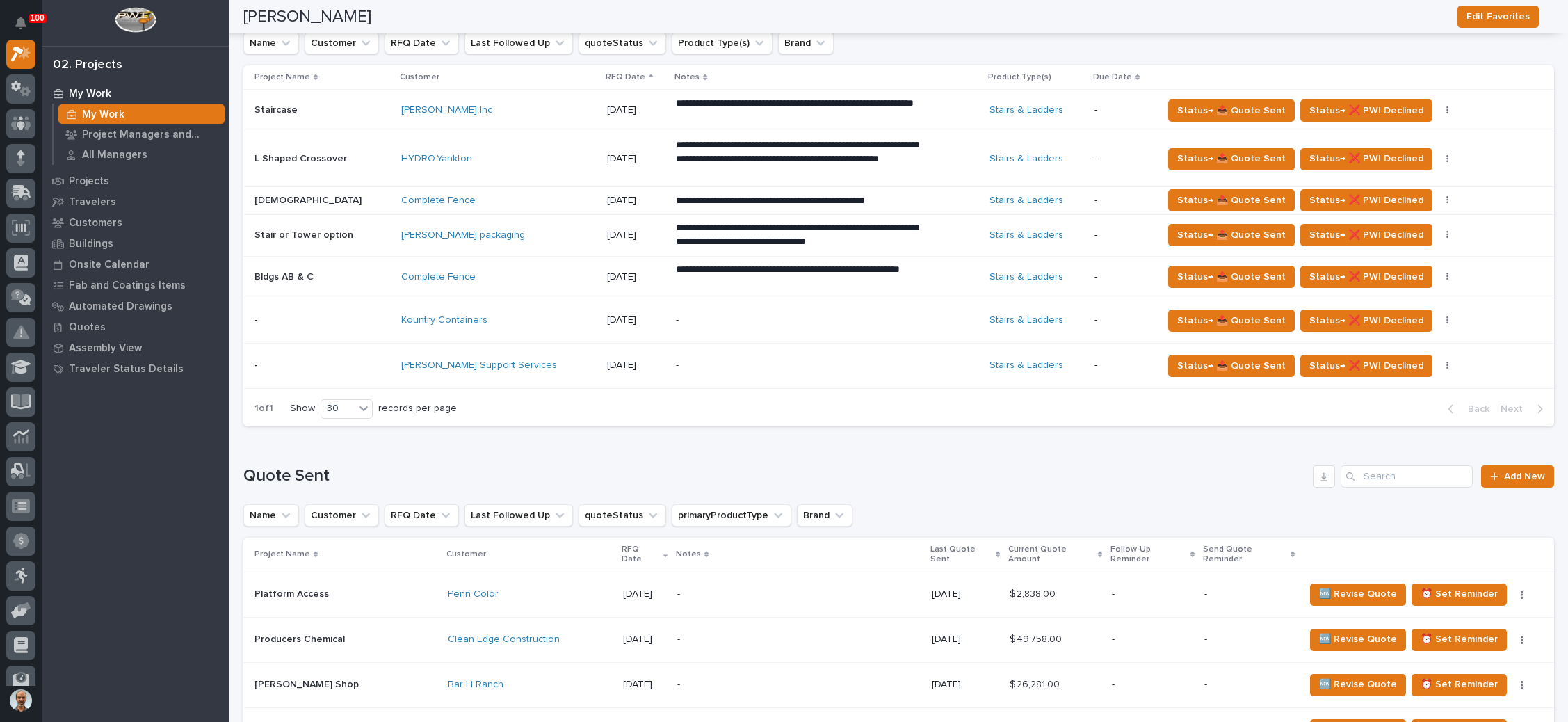
click at [697, 315] on p "-" at bounding box center [797, 320] width 244 height 12
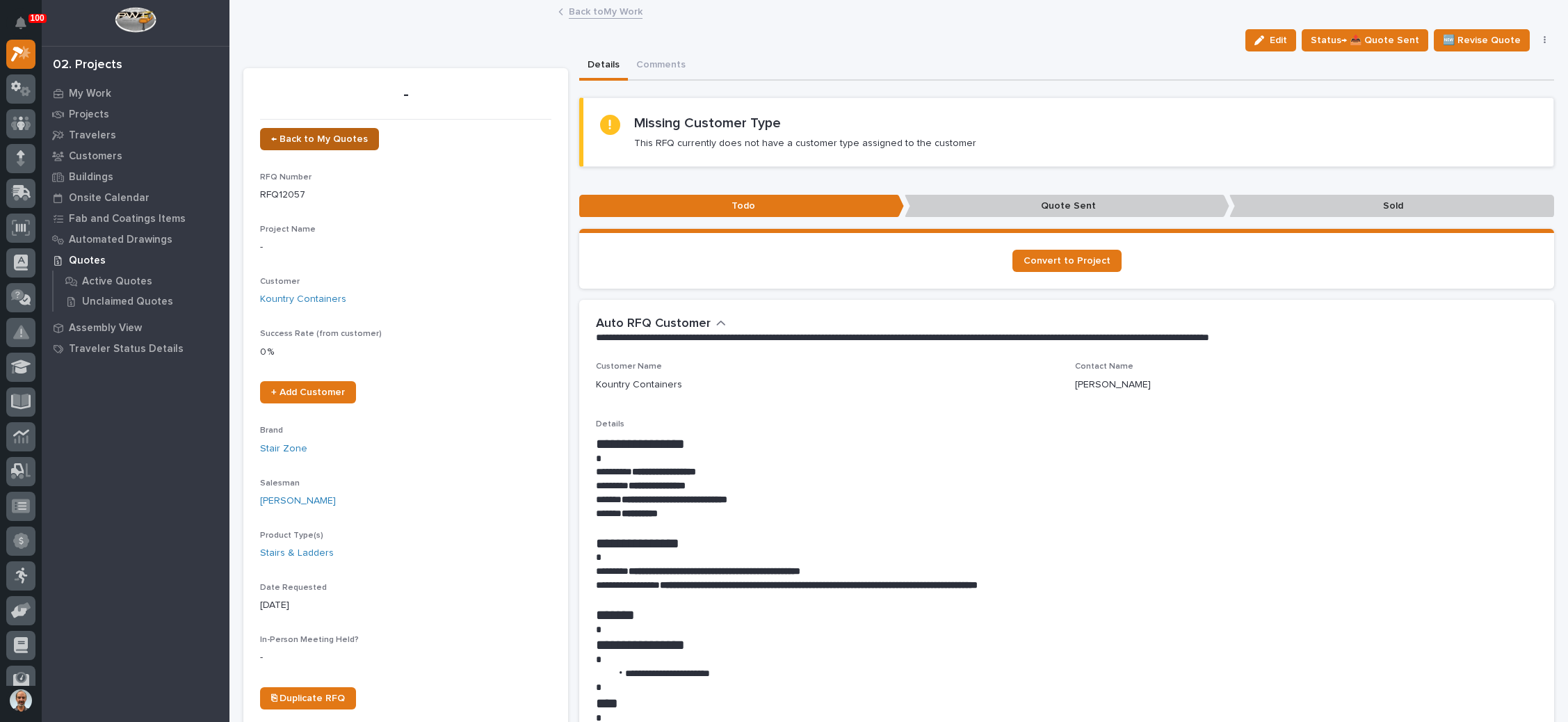
click at [323, 132] on link "← Back to My Quotes" at bounding box center [319, 139] width 119 height 22
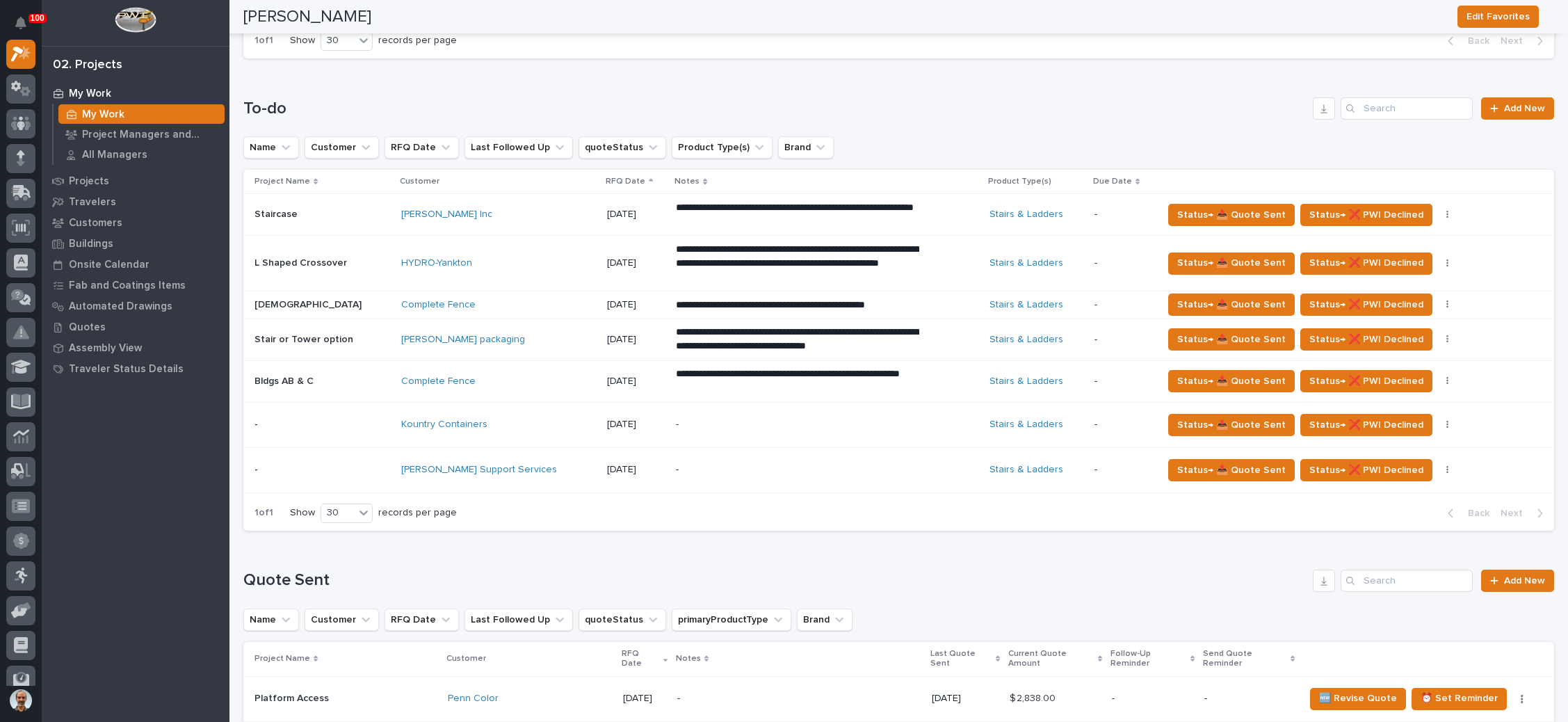
scroll to position [626, 0]
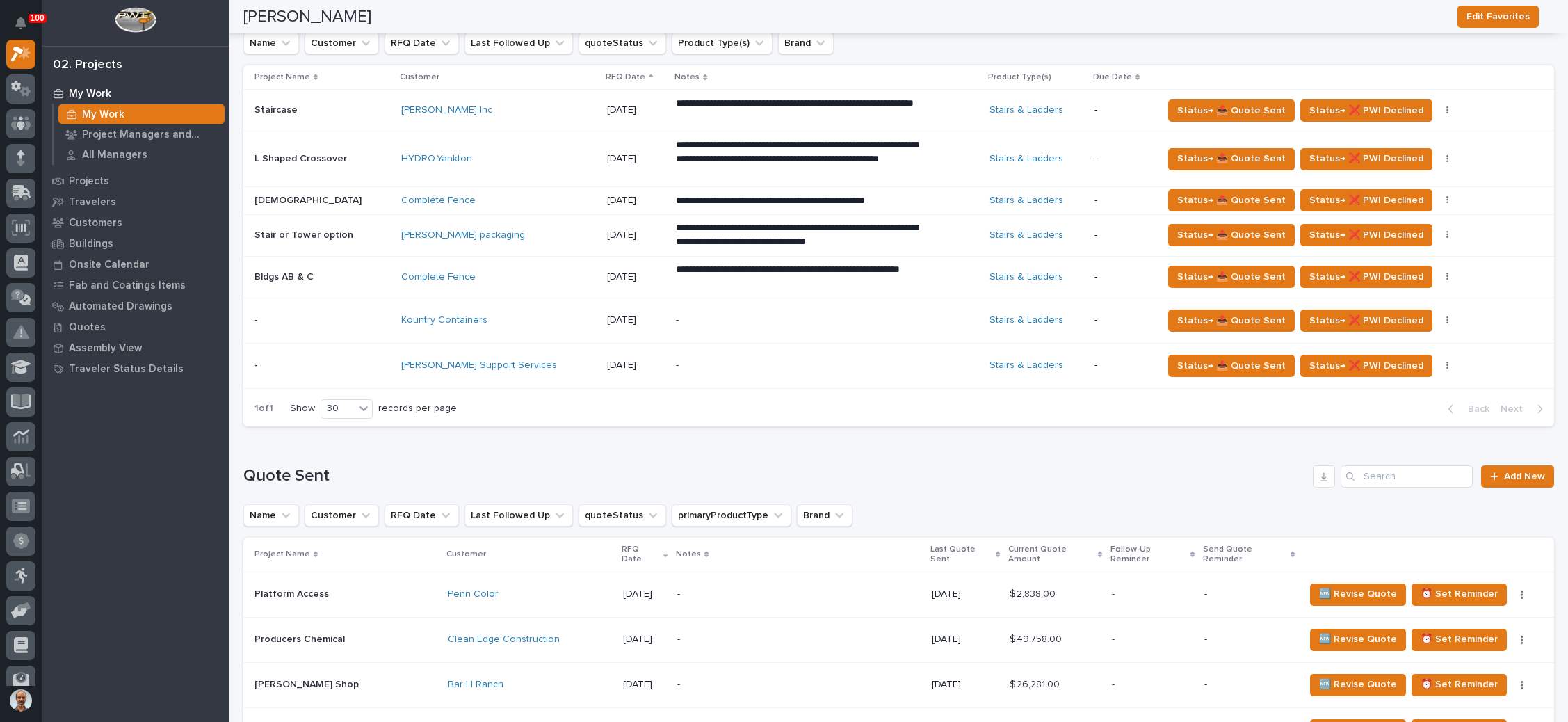
click at [694, 363] on p "-" at bounding box center [797, 365] width 244 height 12
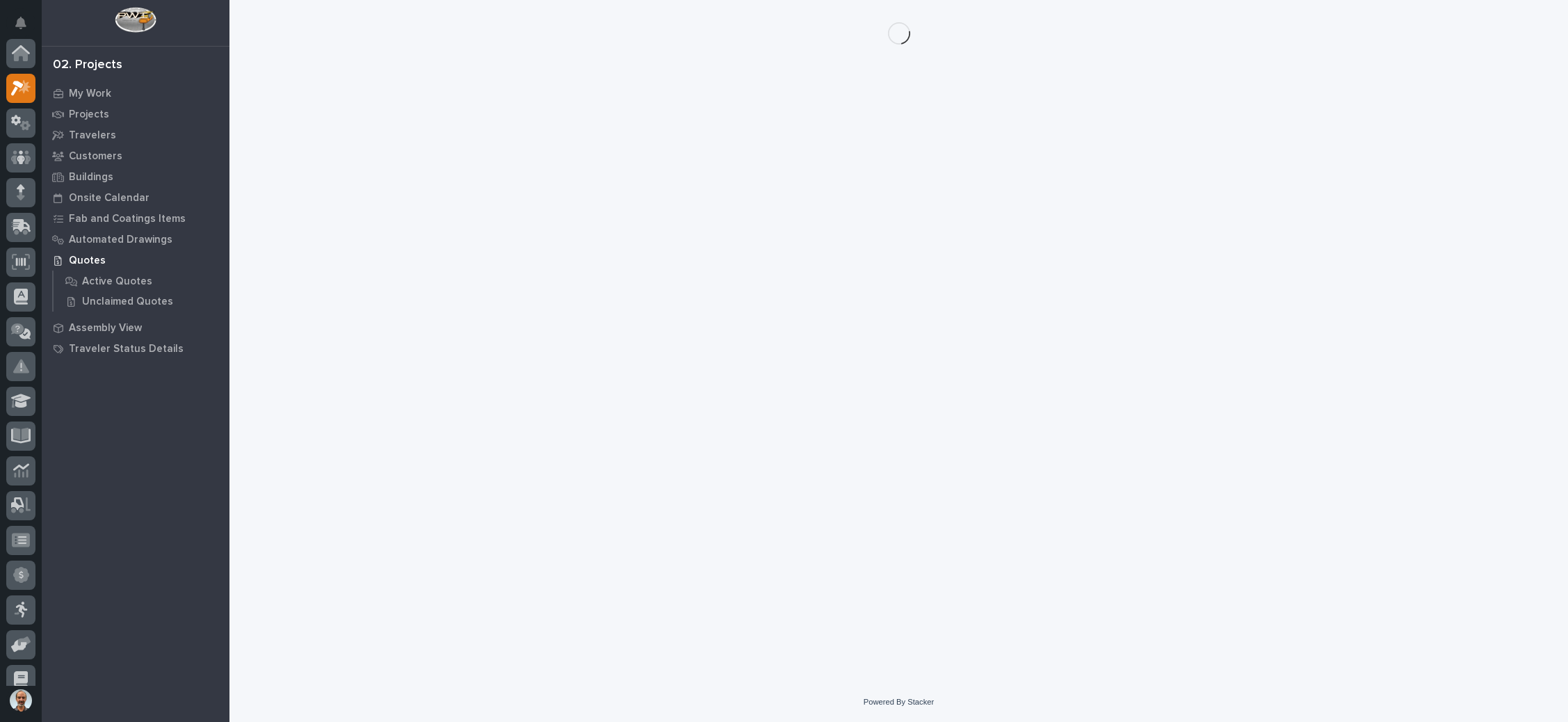
scroll to position [34, 0]
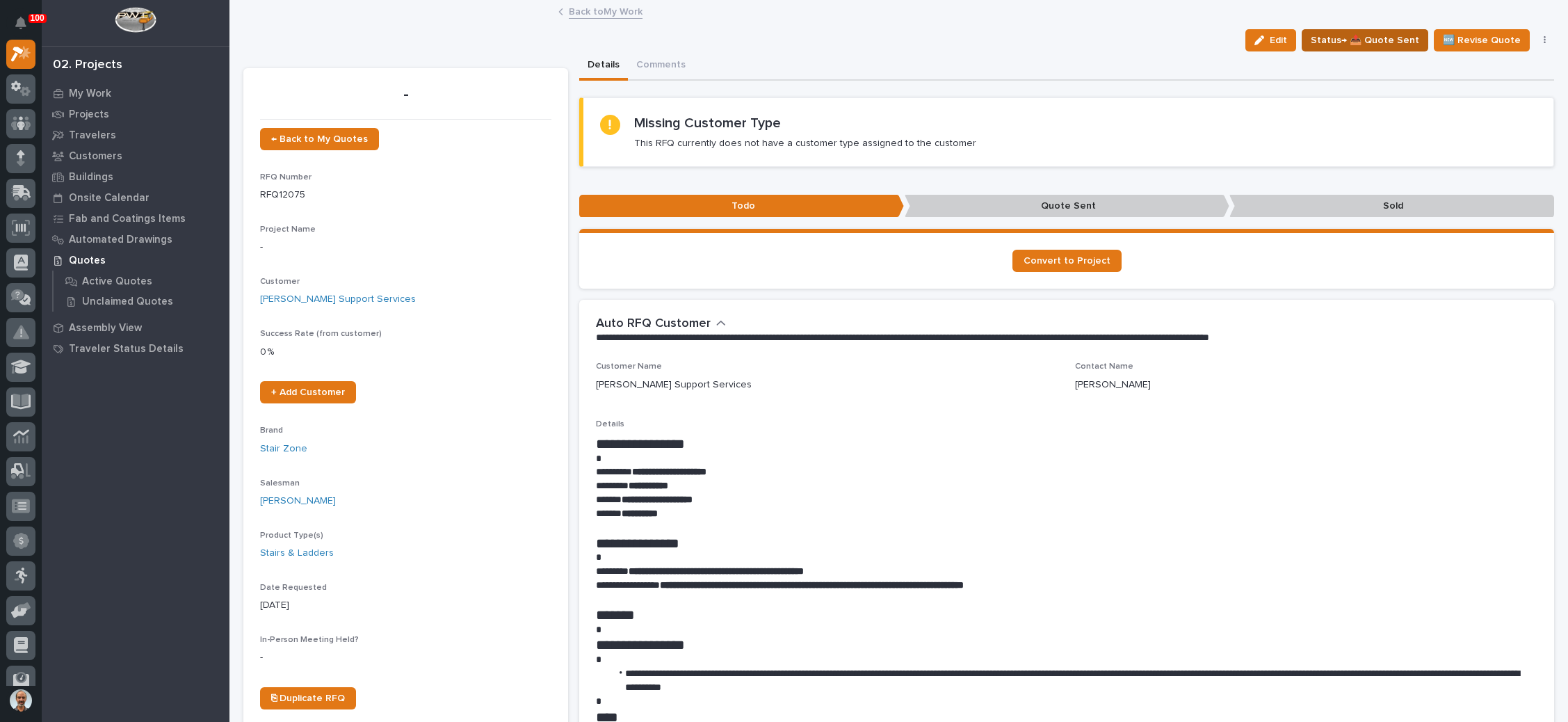
click at [1372, 32] on span "Status→ 📤 Quote Sent" at bounding box center [1365, 40] width 109 height 17
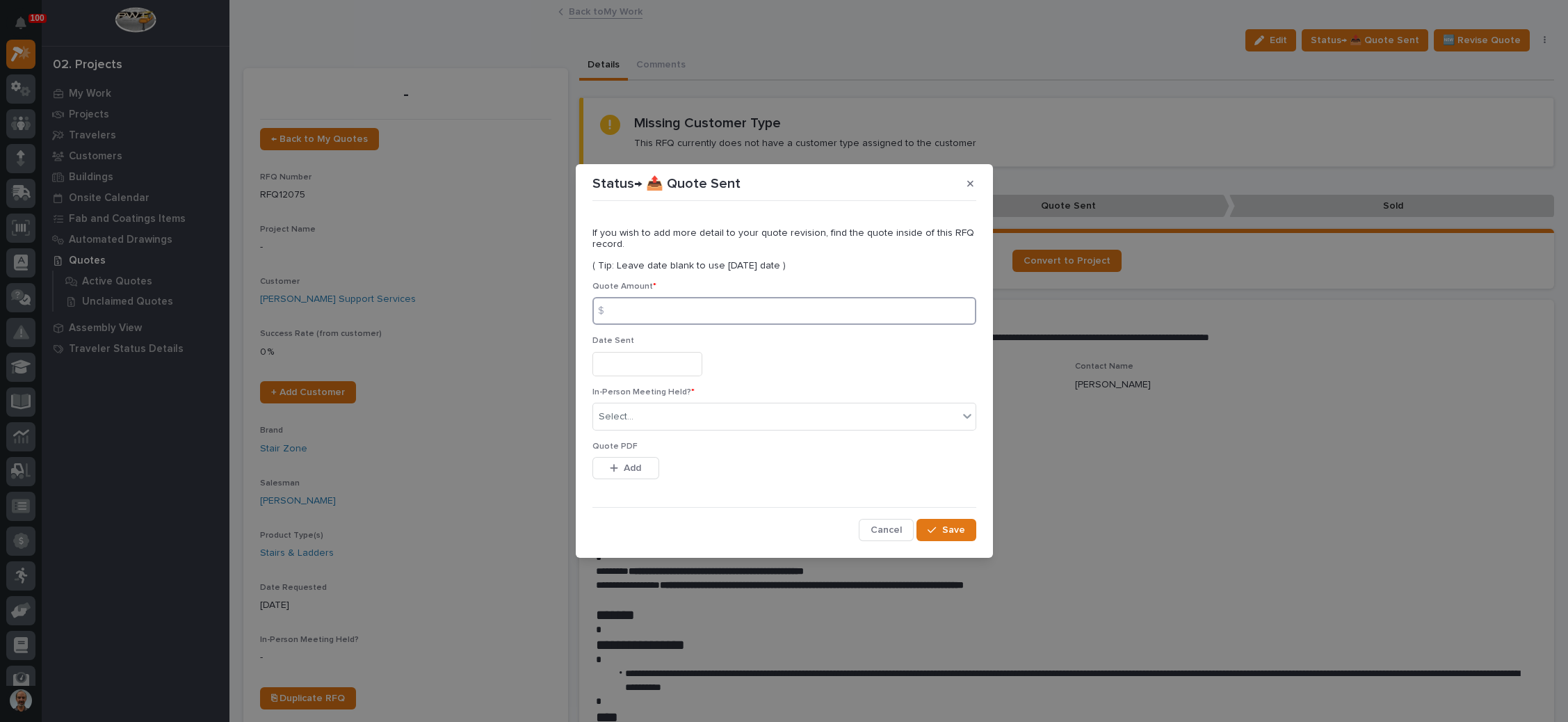
click at [731, 313] on input at bounding box center [784, 311] width 383 height 28
click at [723, 308] on input at bounding box center [784, 311] width 383 height 28
type input "21382"
click at [648, 361] on input "text" at bounding box center [647, 364] width 109 height 24
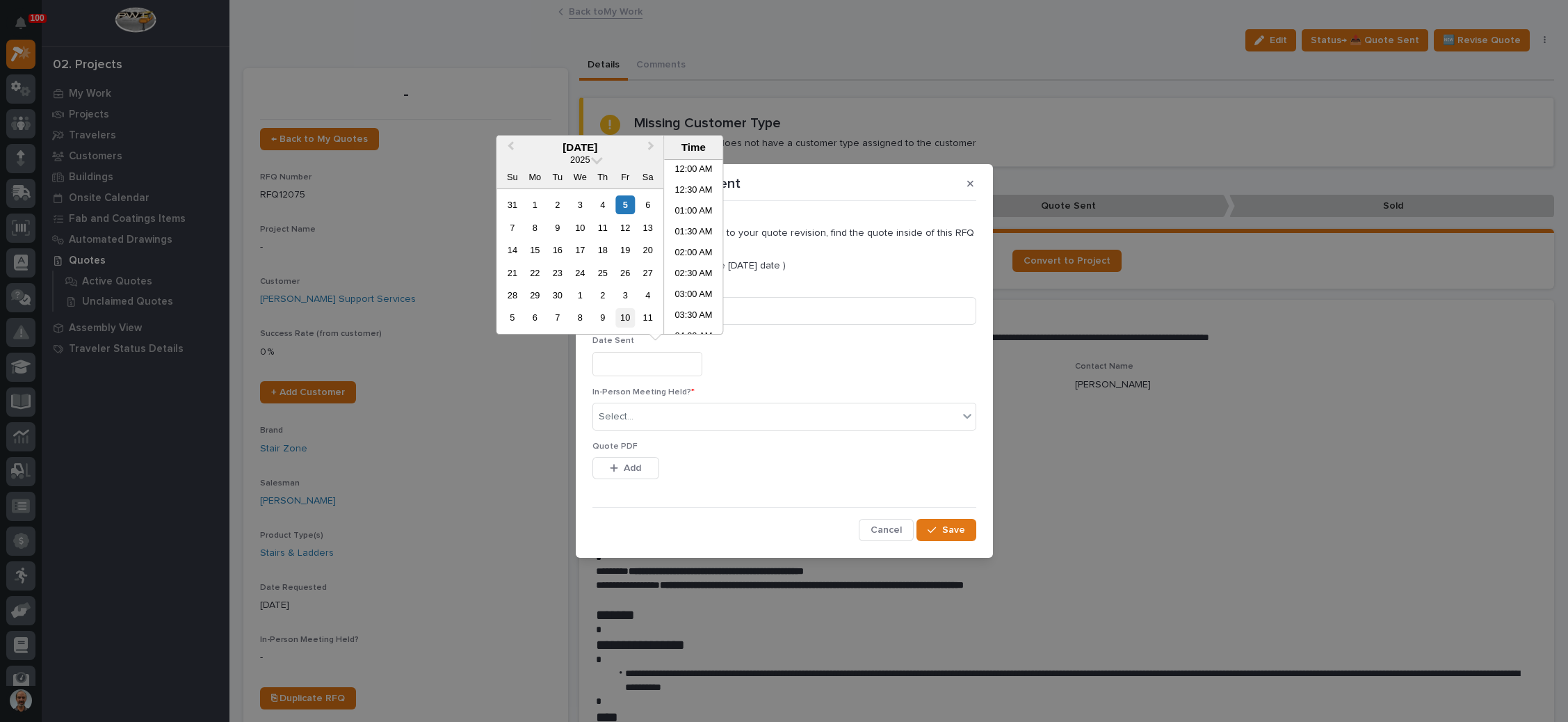
scroll to position [487, 0]
drag, startPoint x: 627, startPoint y: 201, endPoint x: 620, endPoint y: 205, distance: 8.1
click at [626, 201] on div "5" at bounding box center [625, 204] width 18 height 18
type input "**********"
drag, startPoint x: 632, startPoint y: 415, endPoint x: 643, endPoint y: 427, distance: 16.3
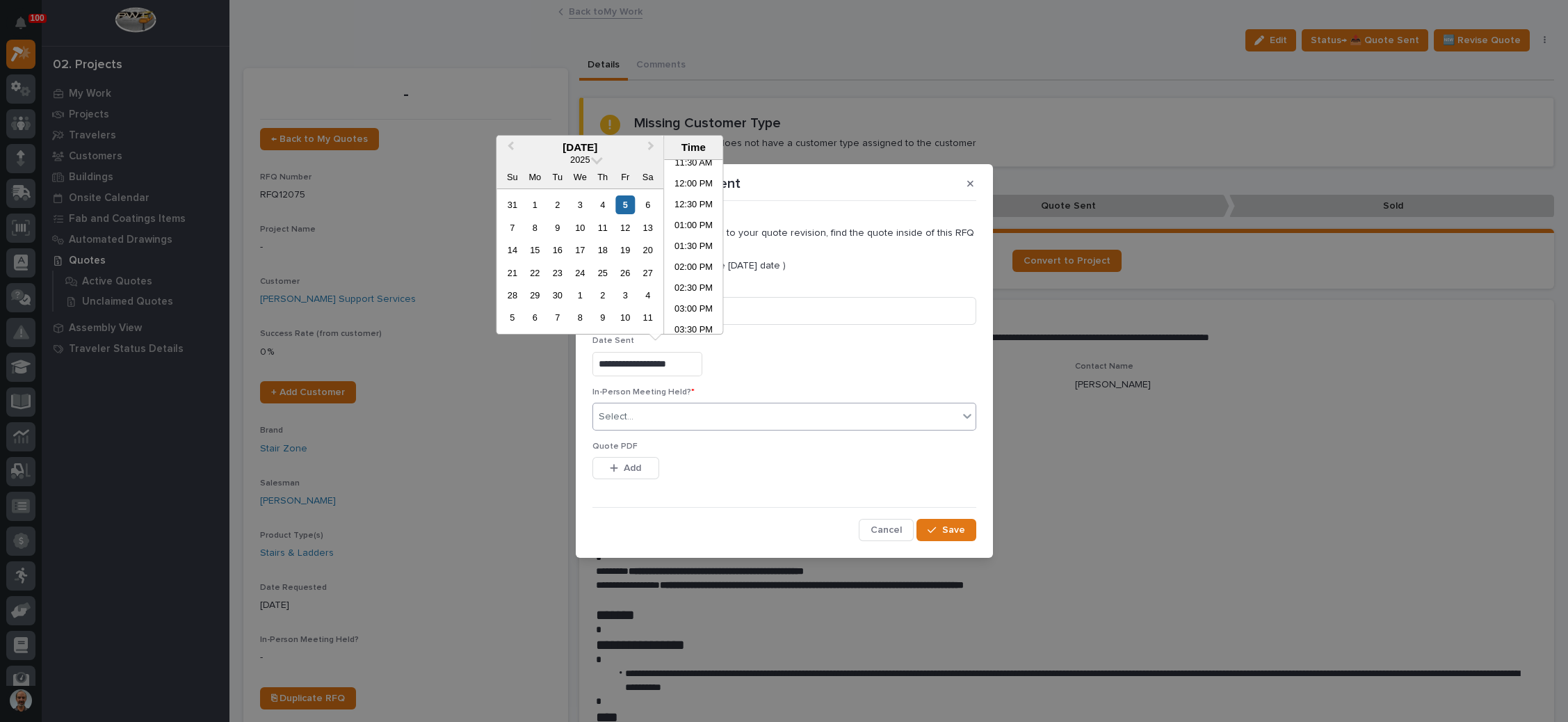
click at [632, 415] on div "Select..." at bounding box center [775, 417] width 365 height 23
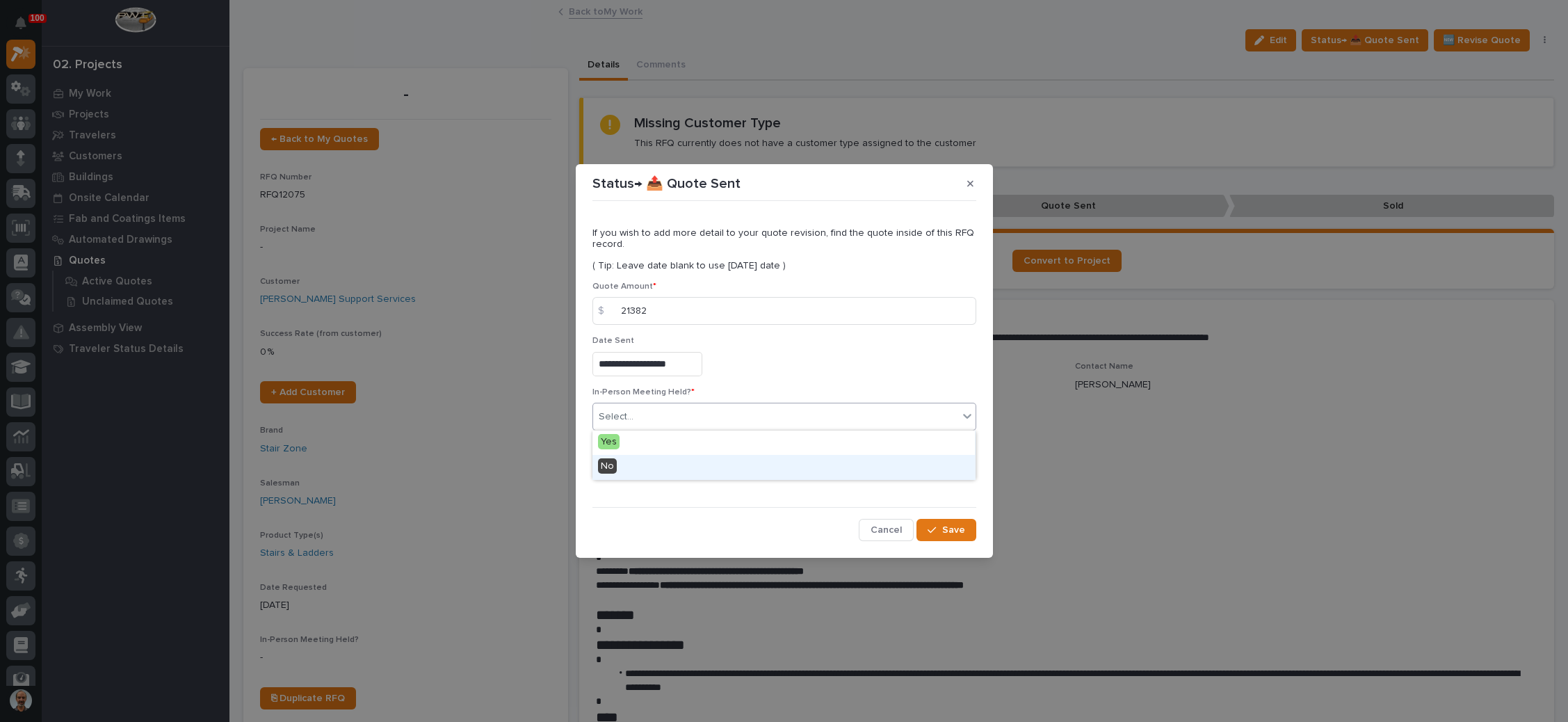
click at [643, 464] on div "No" at bounding box center [784, 467] width 383 height 24
click at [645, 467] on button "Add" at bounding box center [625, 468] width 67 height 22
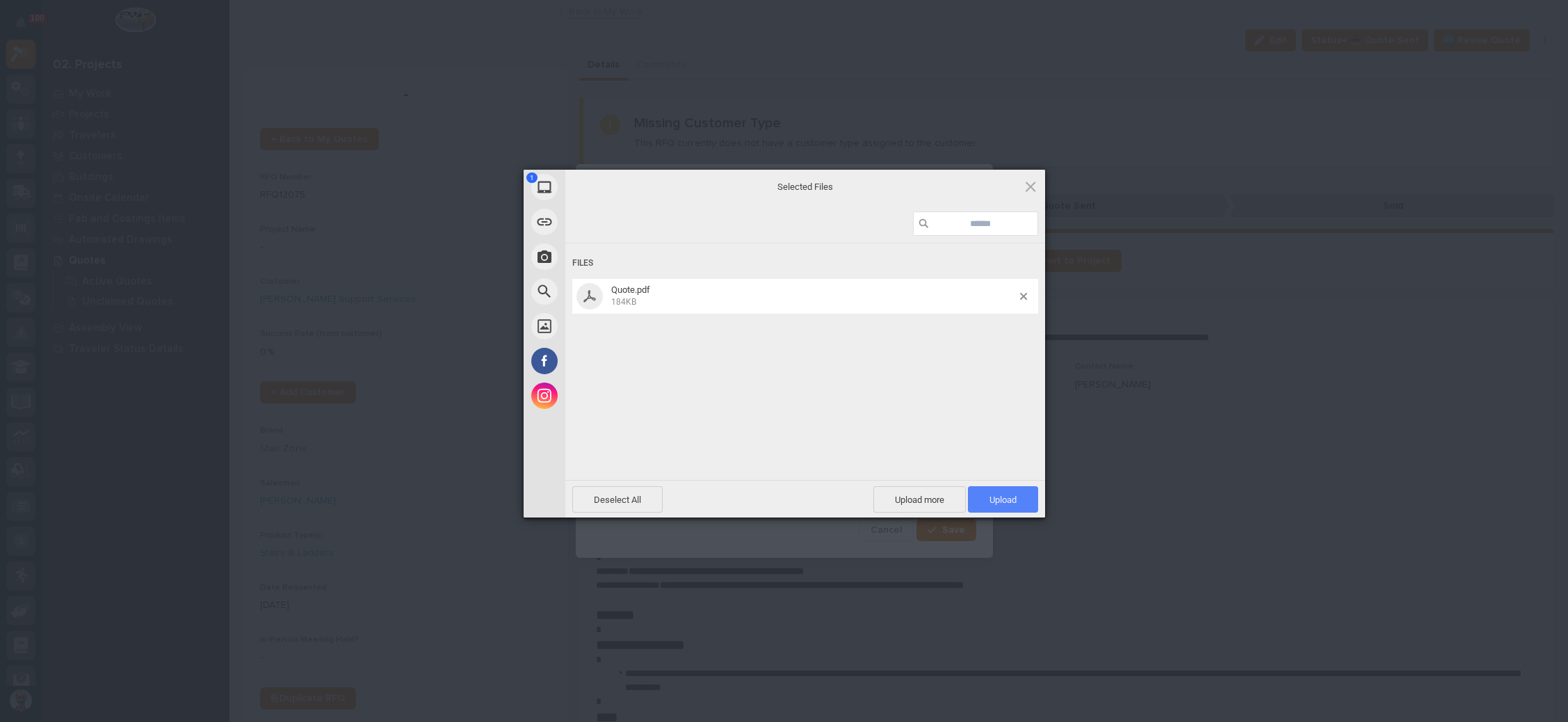
click at [990, 496] on span "Upload 1" at bounding box center [1002, 499] width 27 height 10
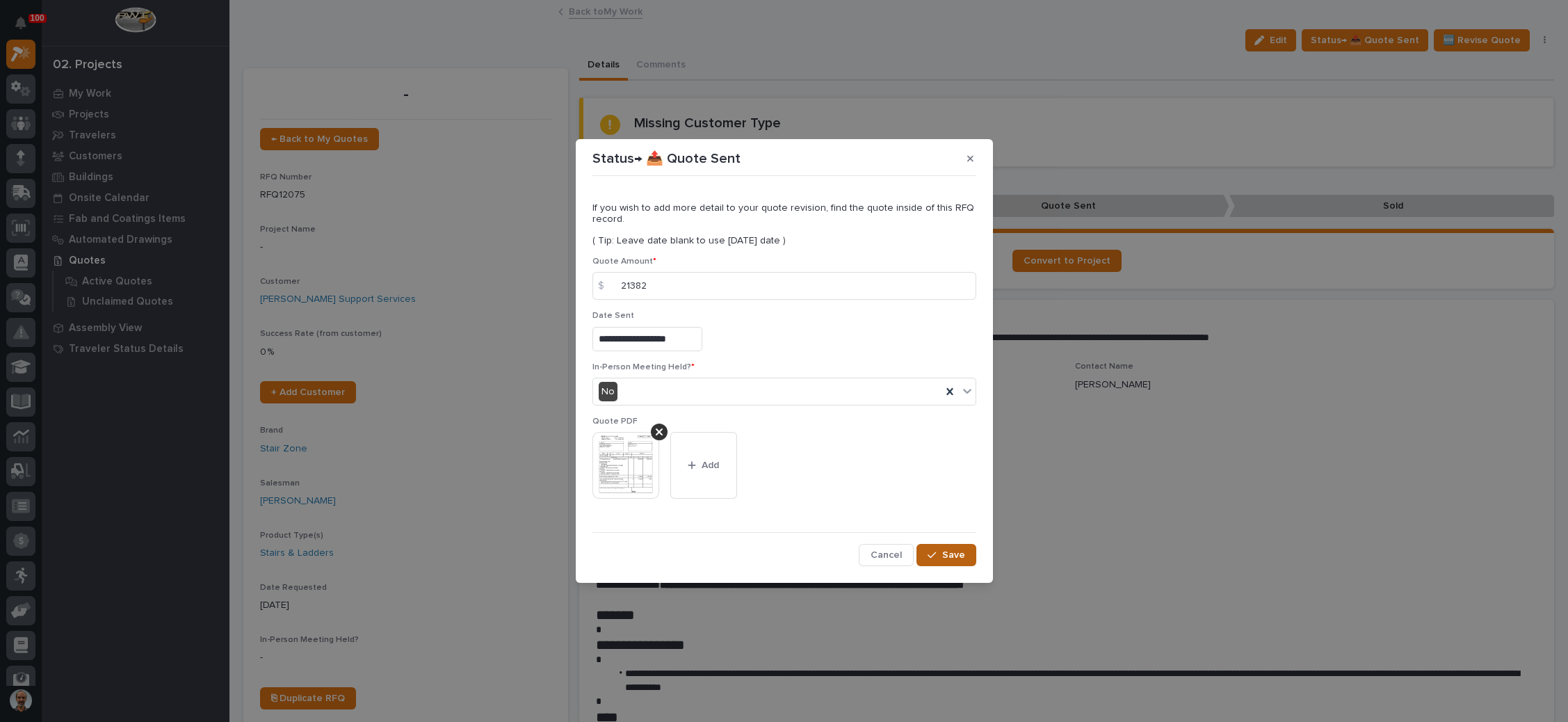
click at [936, 562] on button "Save" at bounding box center [946, 555] width 59 height 22
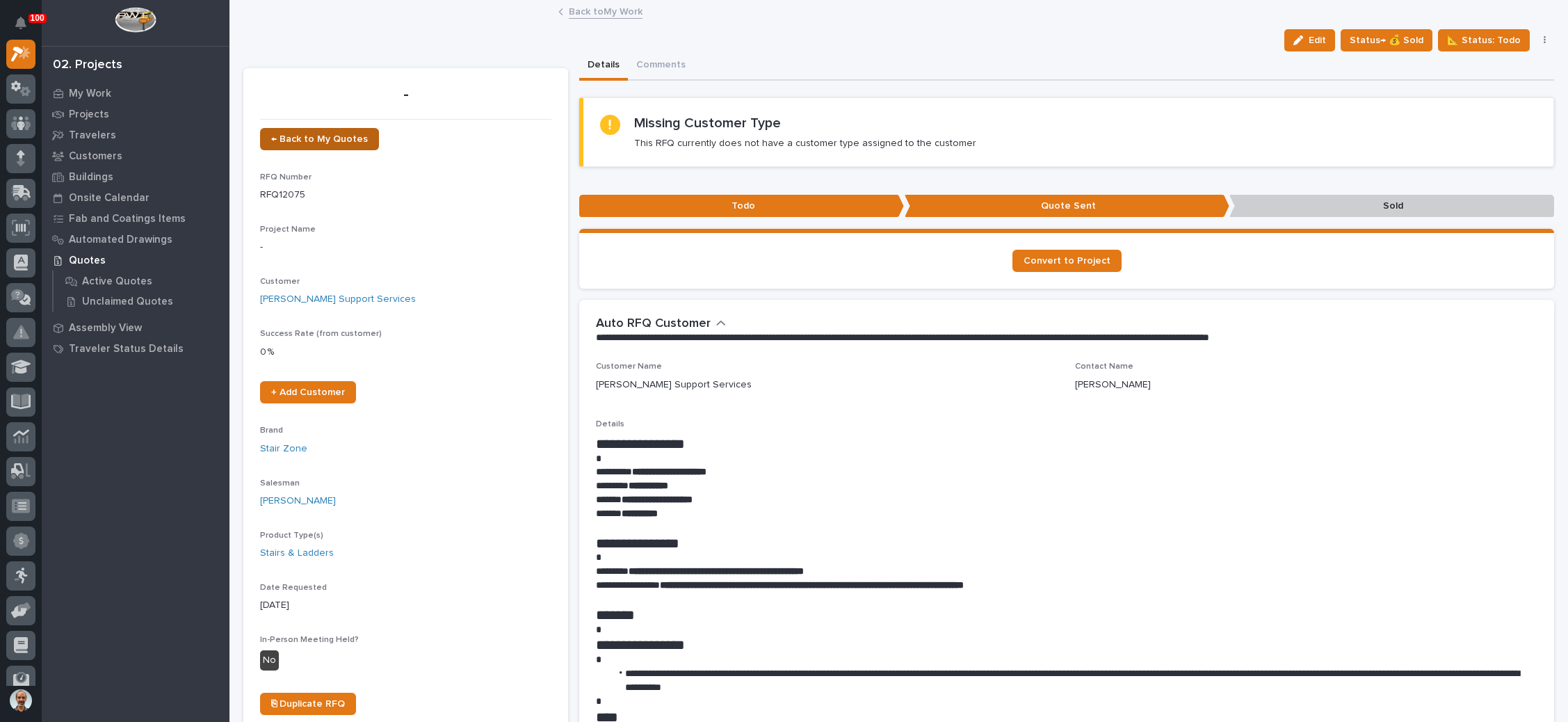
click at [334, 141] on span "← Back to My Quotes" at bounding box center [319, 139] width 97 height 10
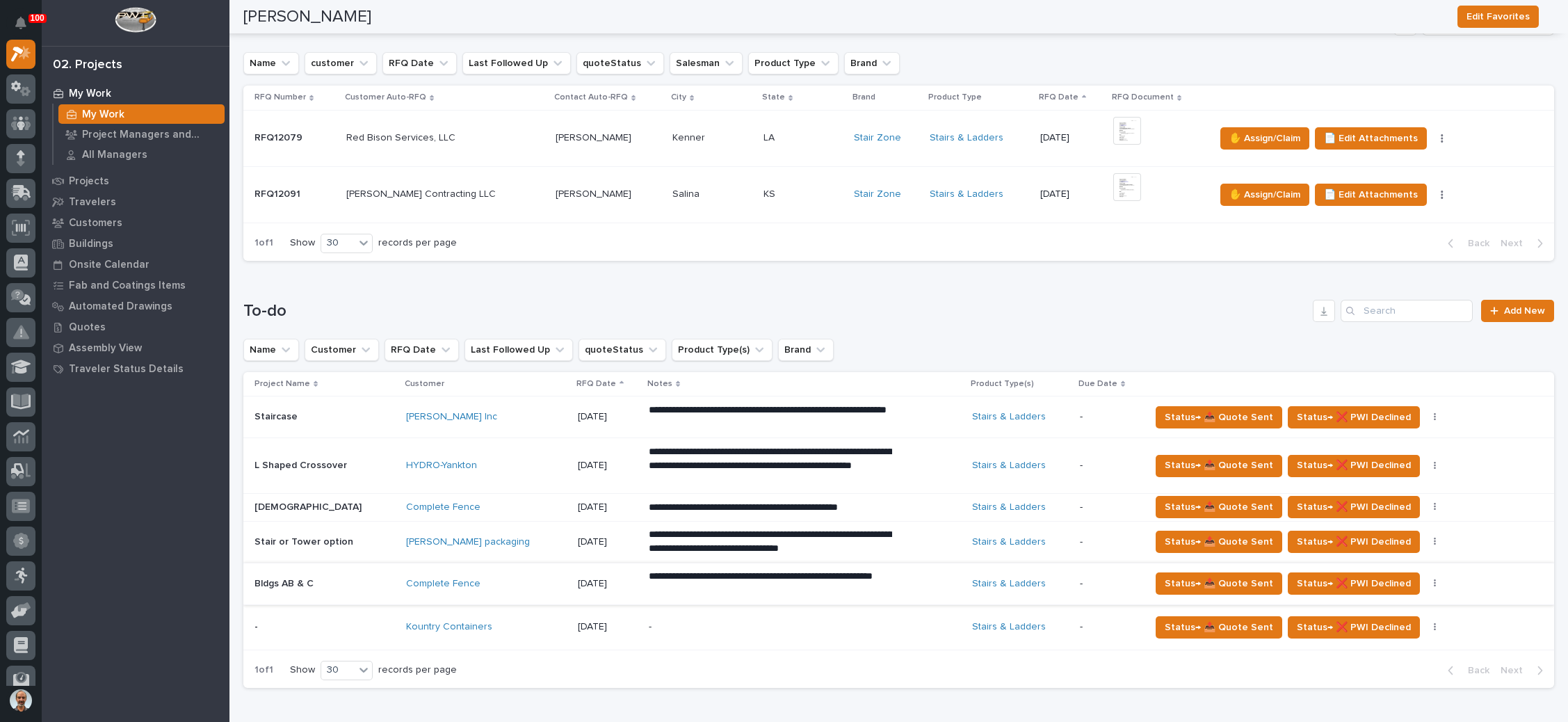
scroll to position [313, 0]
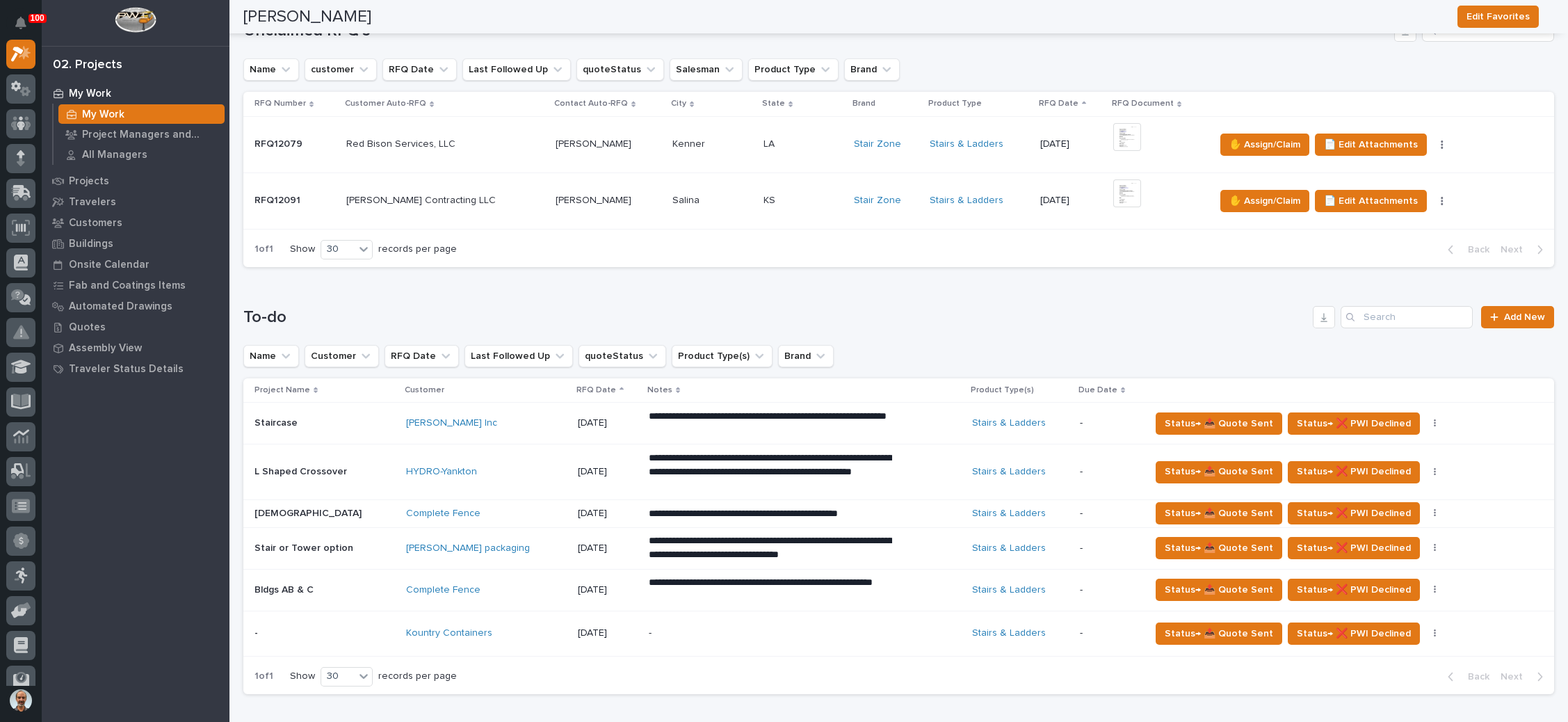
click at [686, 201] on p at bounding box center [712, 201] width 79 height 12
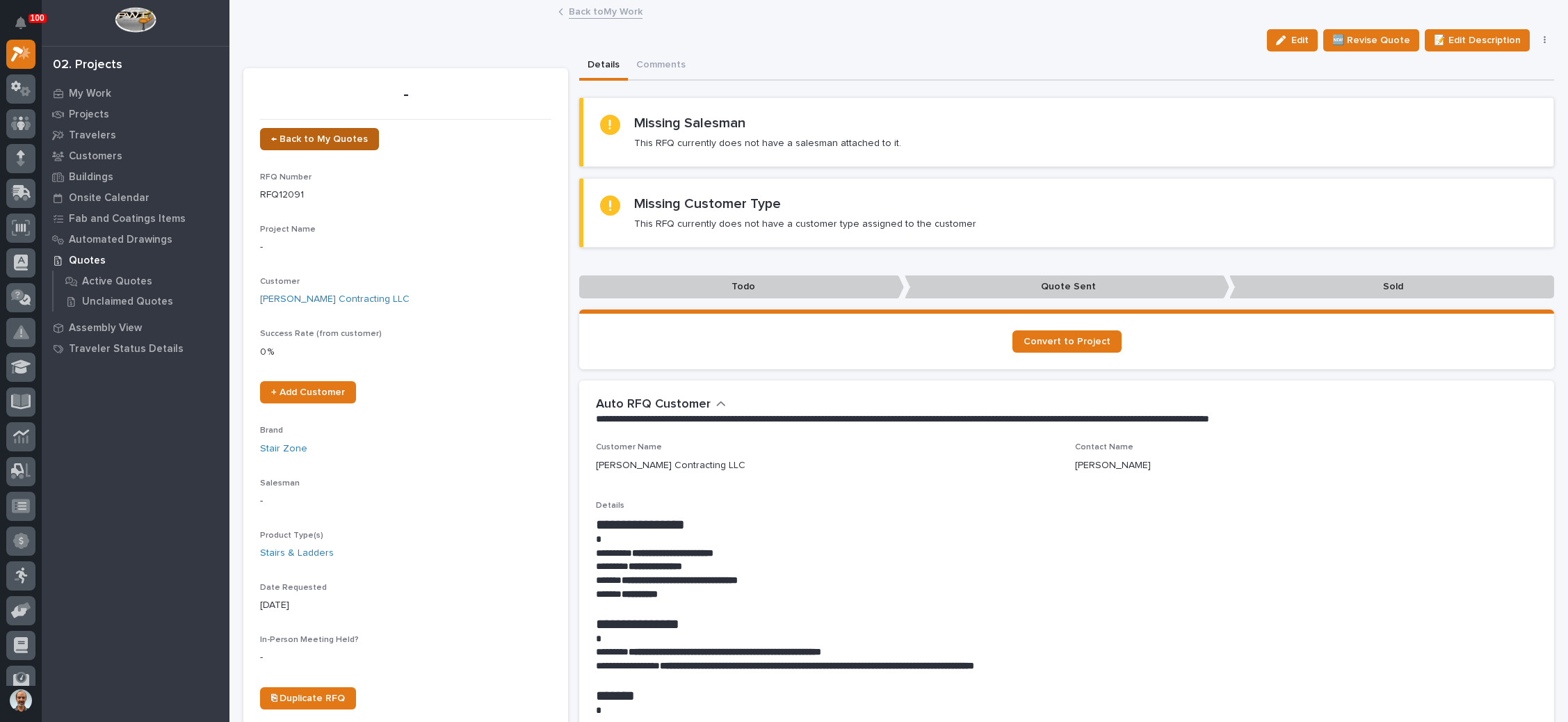
click at [348, 141] on span "← Back to My Quotes" at bounding box center [319, 139] width 97 height 10
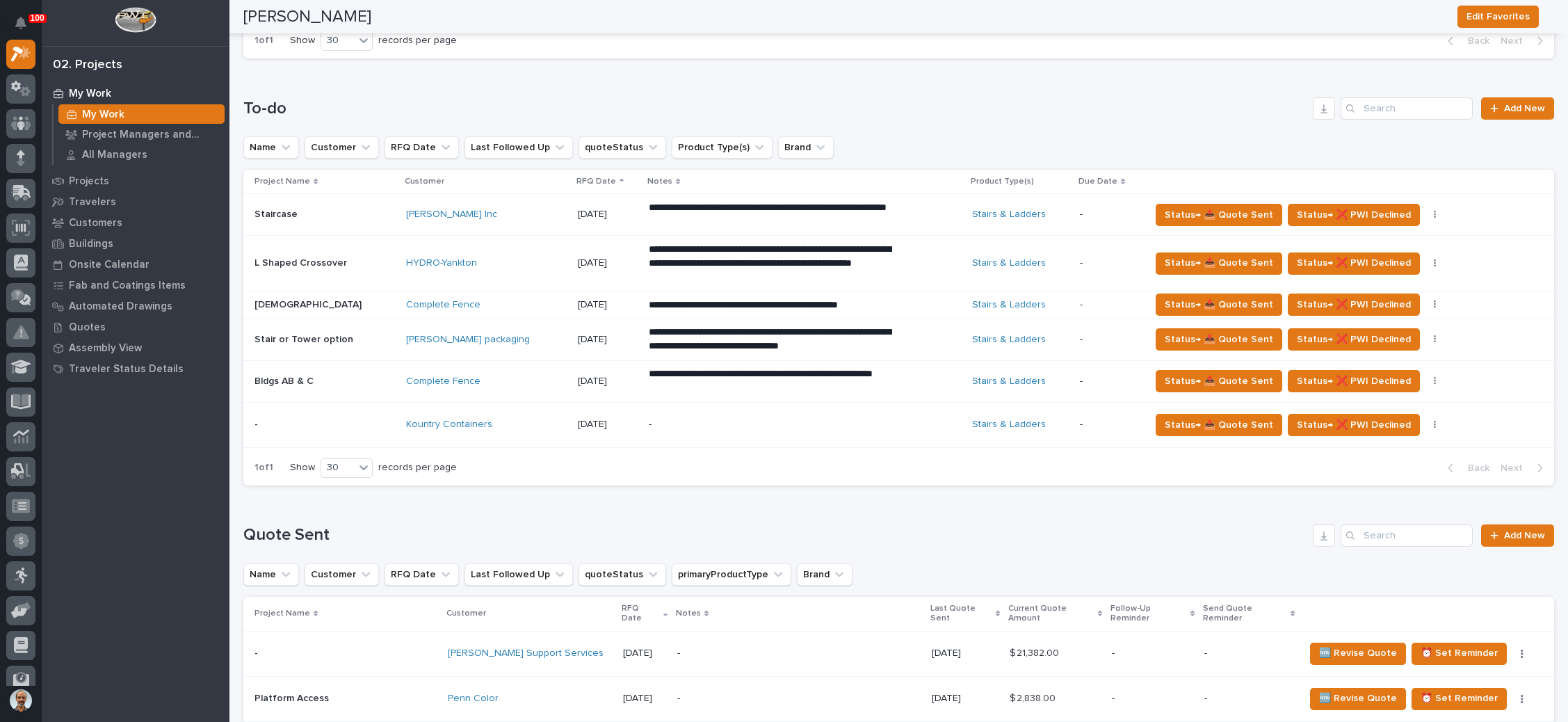
scroll to position [626, 0]
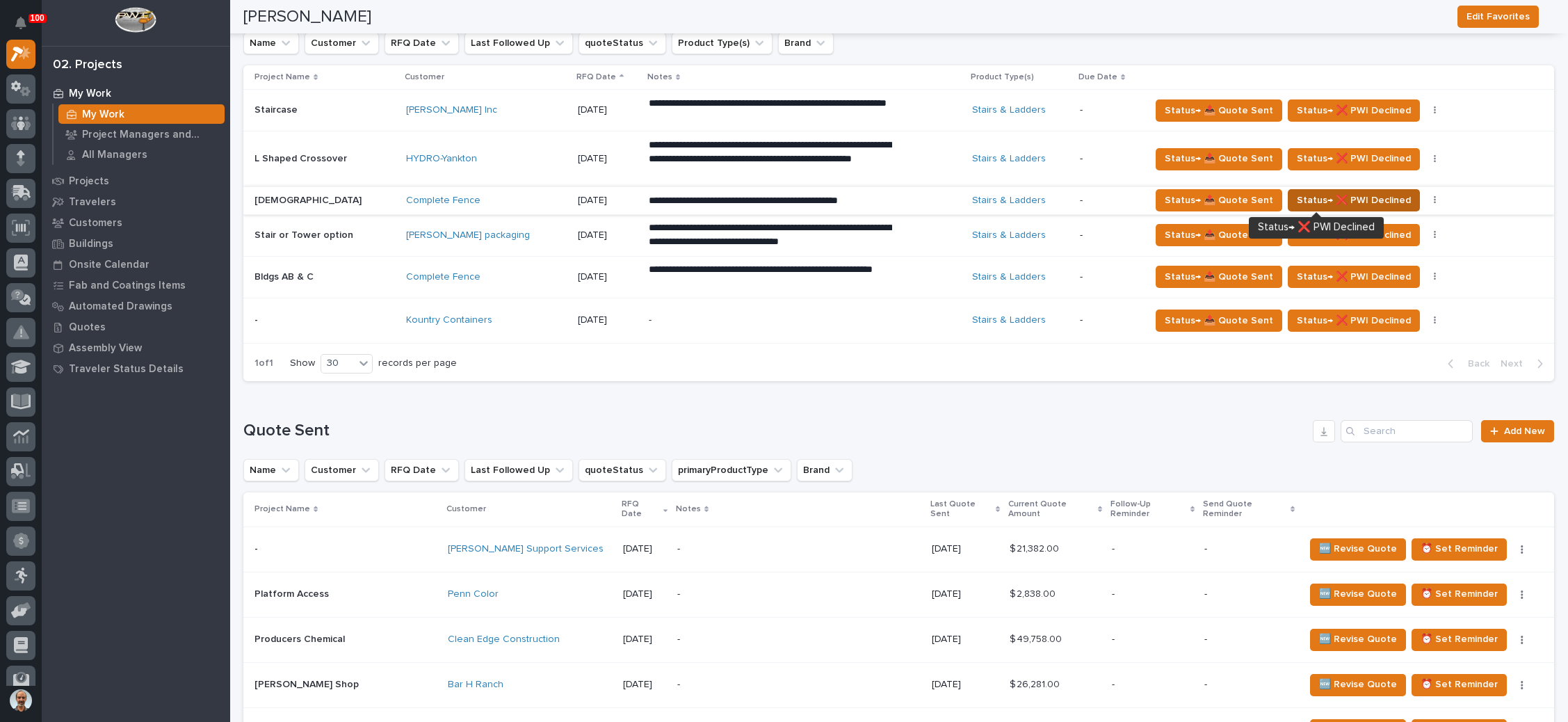
click at [1303, 189] on button "Status→ ❌ PWI Declined" at bounding box center [1354, 201] width 132 height 22
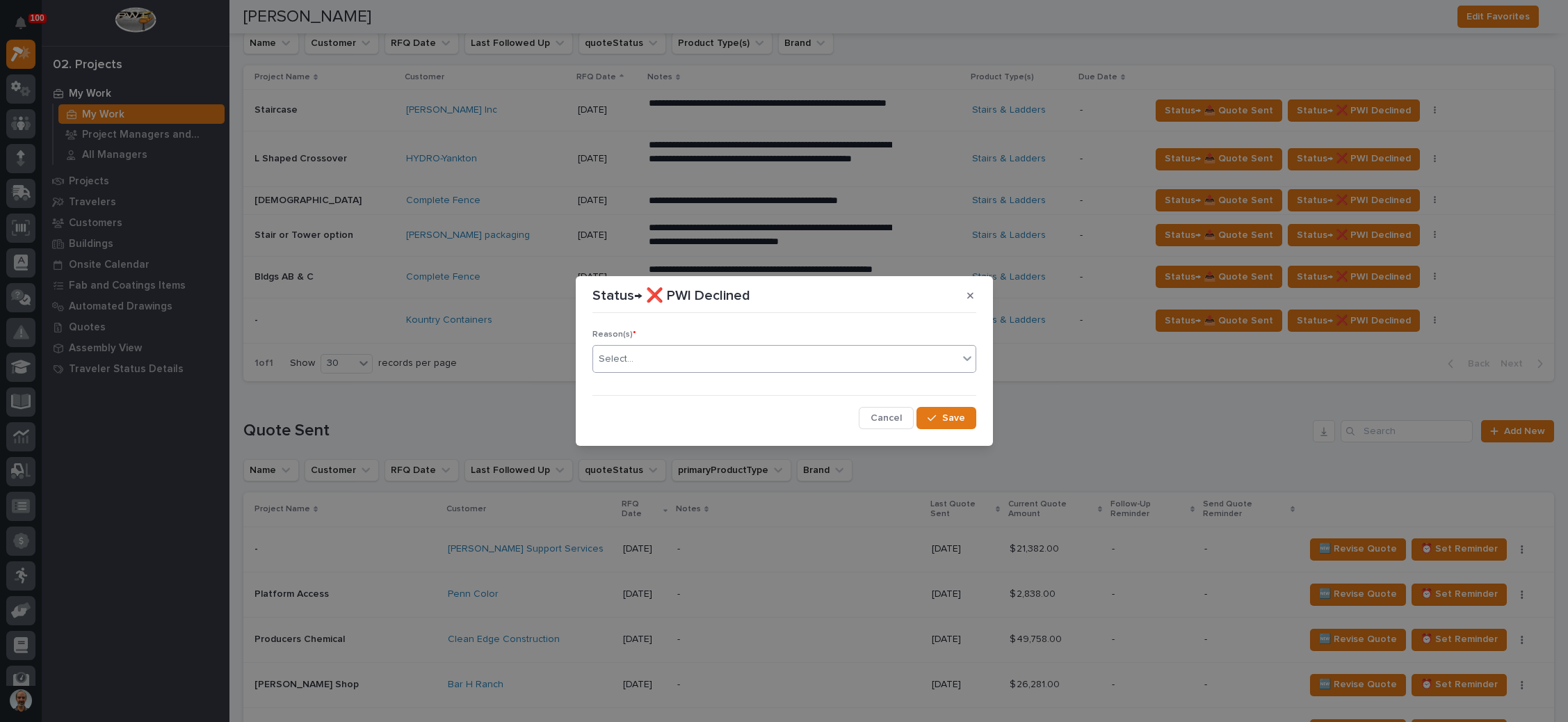
click at [840, 358] on div "Select..." at bounding box center [775, 359] width 365 height 23
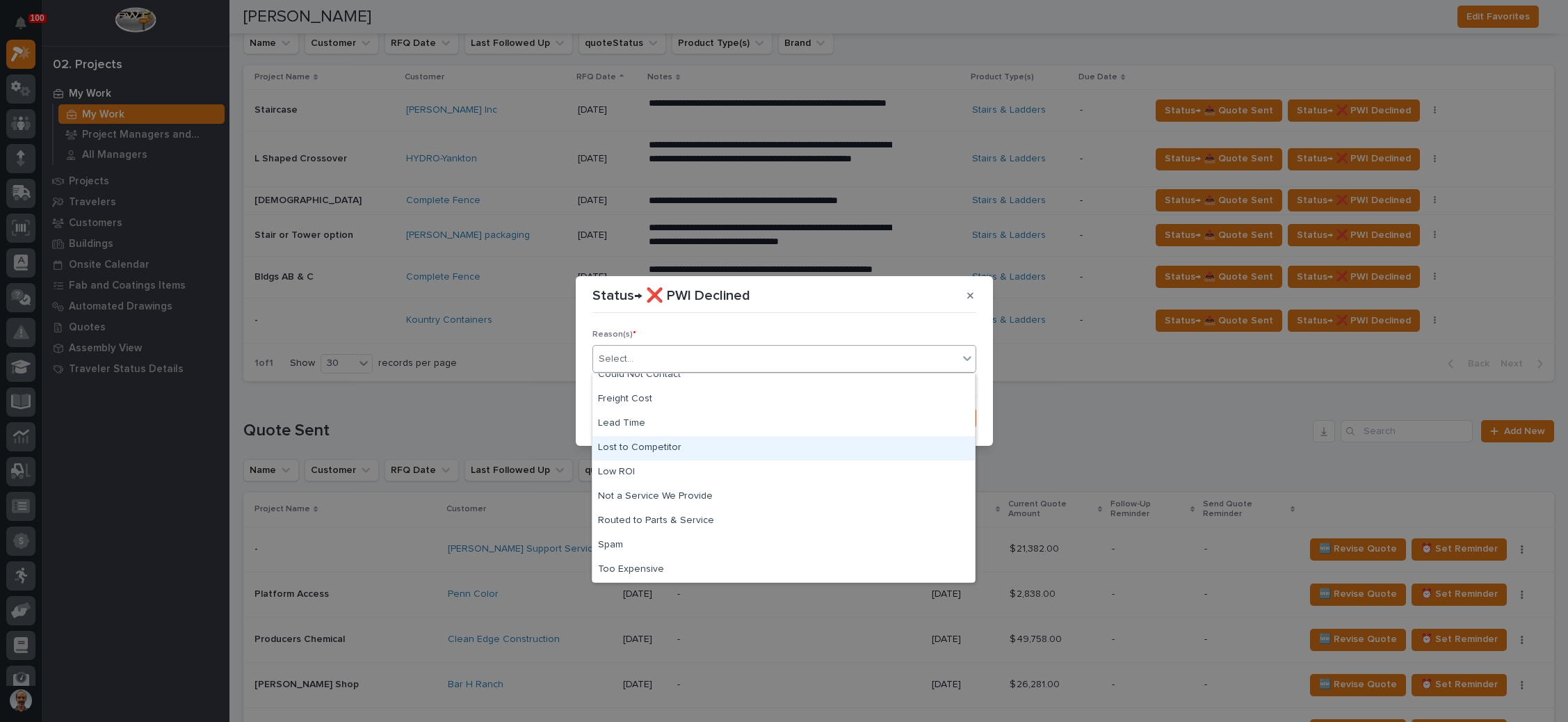
scroll to position [0, 0]
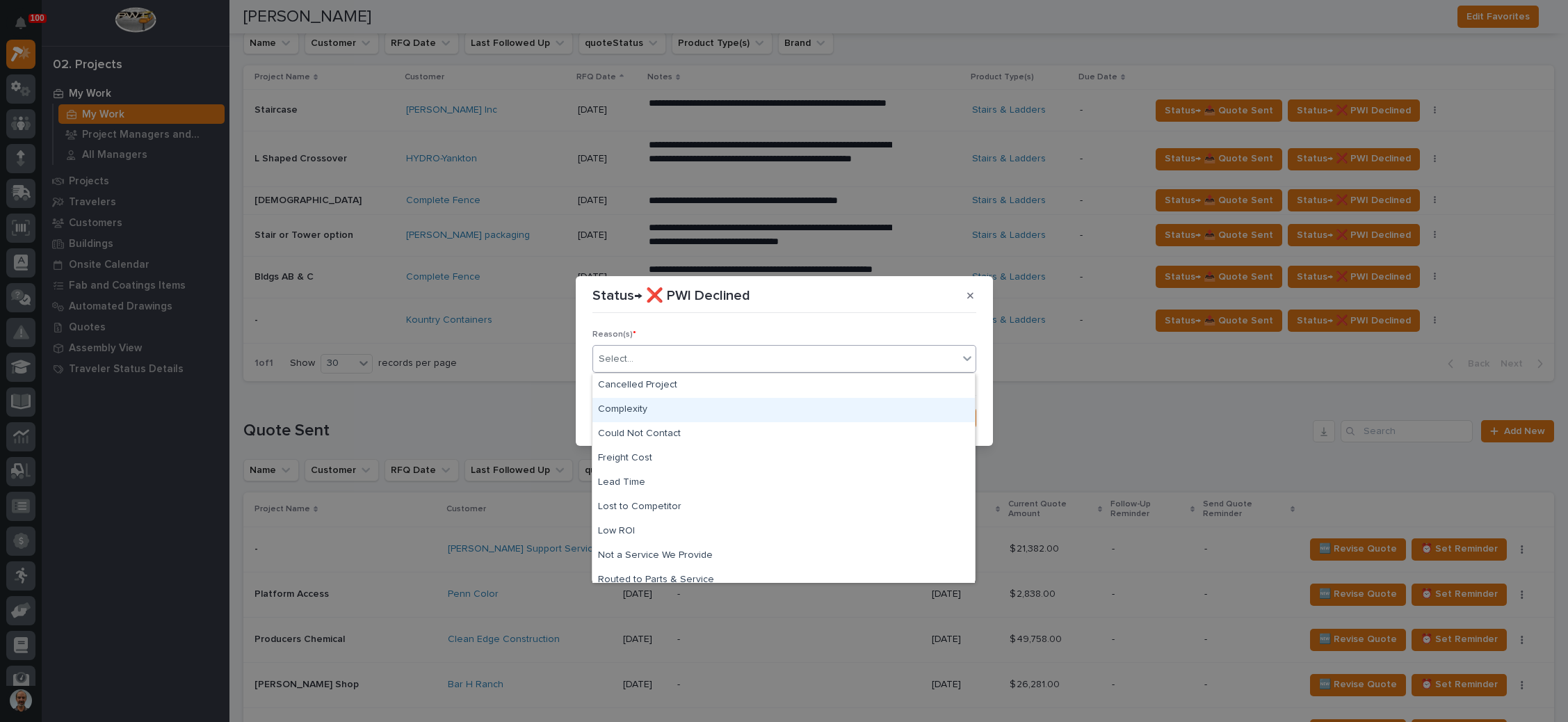
click at [671, 411] on div "Complexity" at bounding box center [784, 410] width 383 height 24
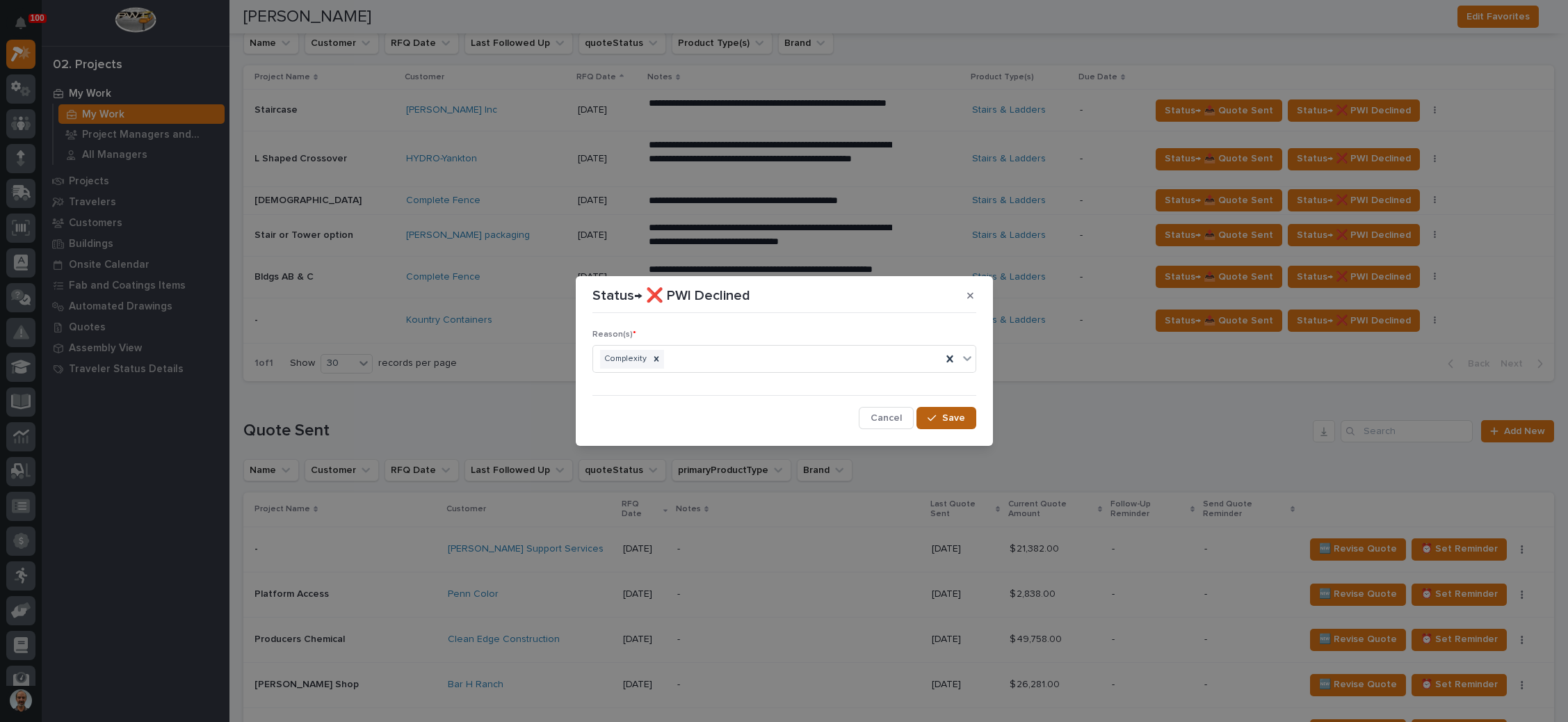
click at [936, 408] on button "Save" at bounding box center [946, 418] width 59 height 22
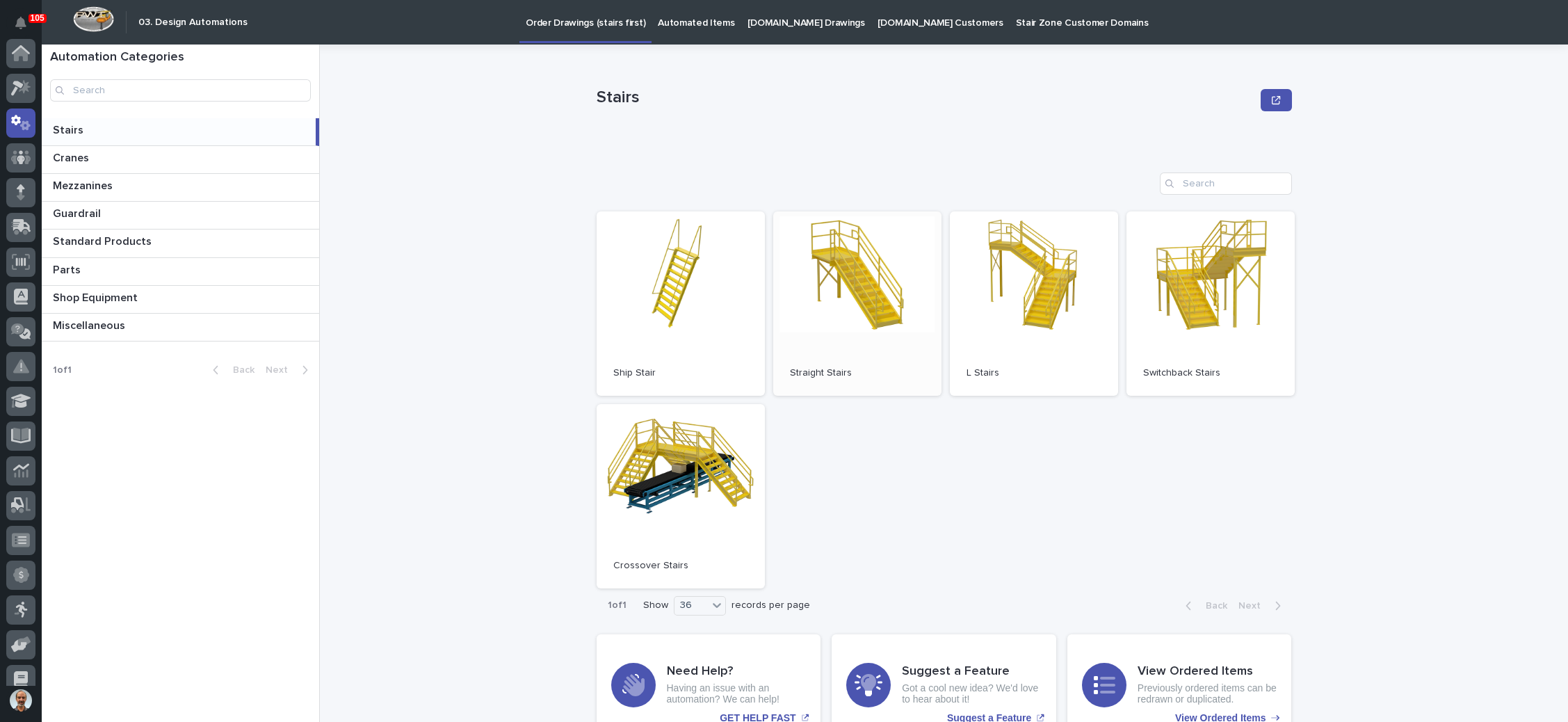
scroll to position [69, 0]
click at [1025, 287] on link "Open" at bounding box center [1034, 304] width 168 height 184
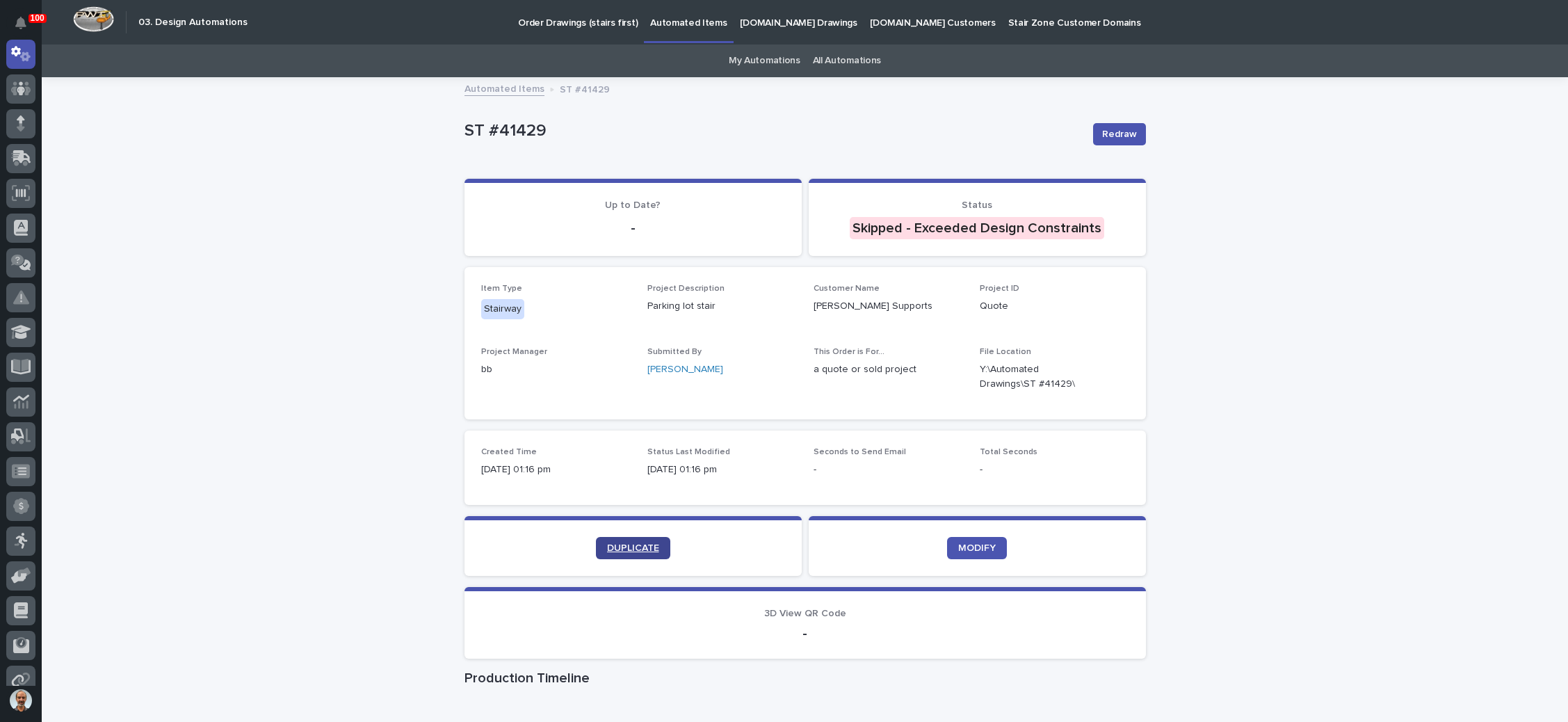
click at [640, 544] on span "DUPLICATE" at bounding box center [633, 548] width 52 height 10
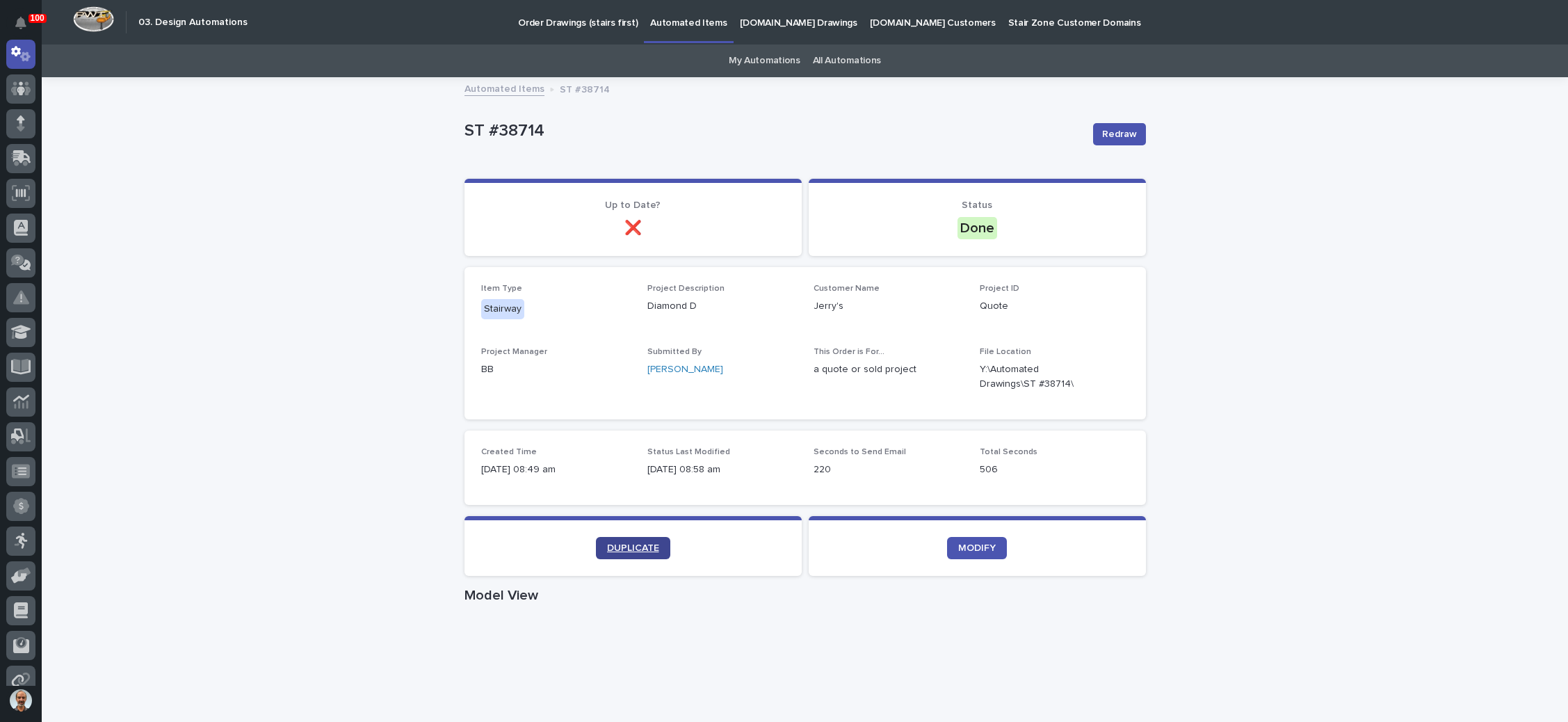
click at [622, 552] on span "DUPLICATE" at bounding box center [633, 548] width 52 height 10
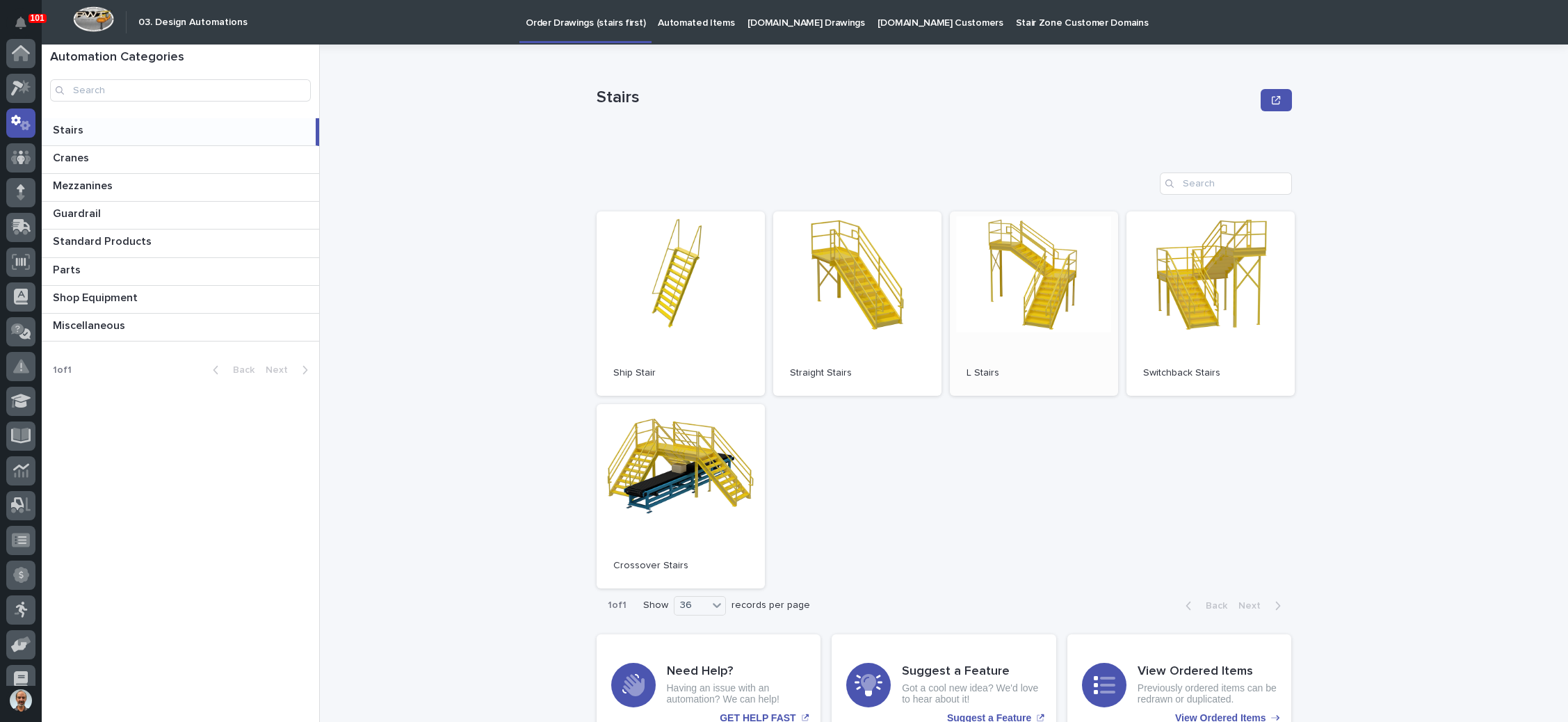
scroll to position [69, 0]
click at [872, 287] on link "Open" at bounding box center [857, 304] width 168 height 184
